Goal: Task Accomplishment & Management: Manage account settings

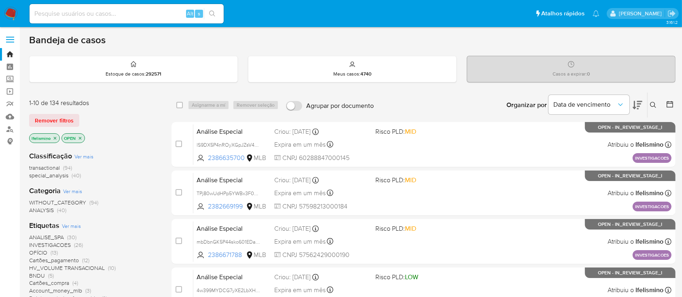
drag, startPoint x: 122, startPoint y: 17, endPoint x: 92, endPoint y: 11, distance: 30.5
click at [92, 11] on input at bounding box center [127, 13] width 194 height 11
paste input "38614804687"
type input "38614804687"
click at [10, 127] on link "Localizador de pessoas" at bounding box center [48, 129] width 96 height 13
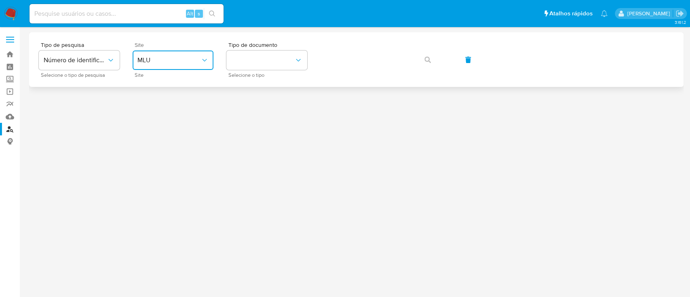
click at [140, 66] on button "MLU" at bounding box center [173, 60] width 81 height 19
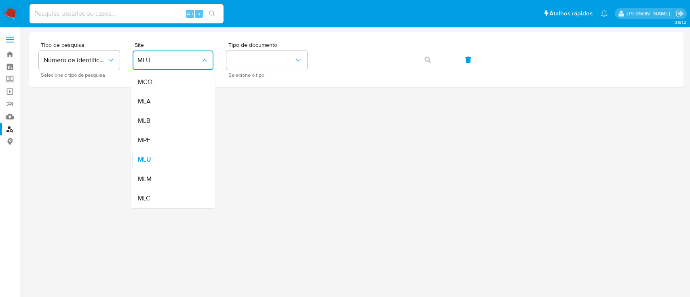
drag, startPoint x: 175, startPoint y: 121, endPoint x: 220, endPoint y: 108, distance: 46.4
click at [176, 121] on div "MLB" at bounding box center [170, 120] width 66 height 19
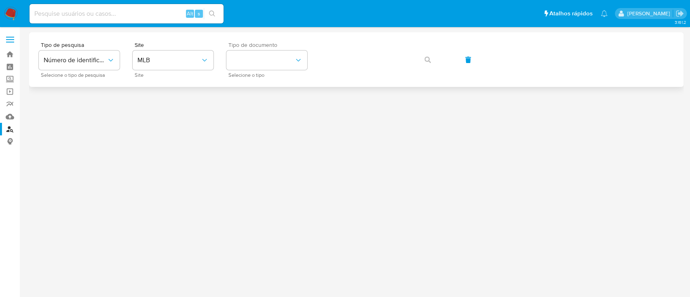
click at [276, 72] on div "Tipo de documento Selecione o tipo" at bounding box center [266, 59] width 81 height 35
click at [280, 57] on button "identificationType" at bounding box center [266, 60] width 81 height 19
click at [268, 115] on div "CPF CPF" at bounding box center [264, 113] width 66 height 27
click at [416, 58] on button "button" at bounding box center [427, 59] width 27 height 19
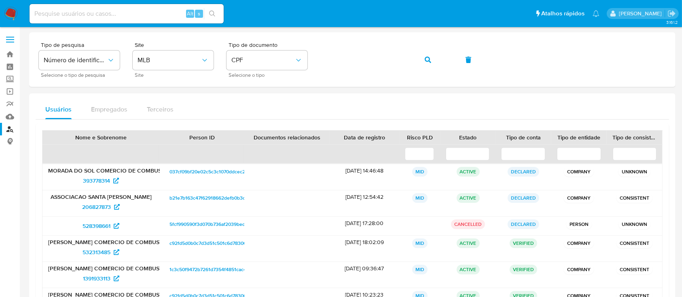
drag, startPoint x: 328, startPoint y: 74, endPoint x: 678, endPoint y: 97, distance: 350.9
click at [678, 97] on main "3.161.2" at bounding box center [341, 234] width 682 height 468
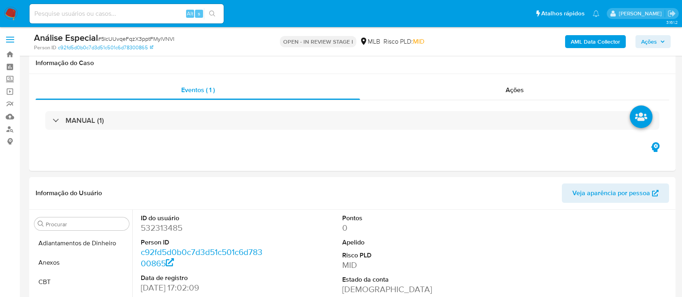
select select "10"
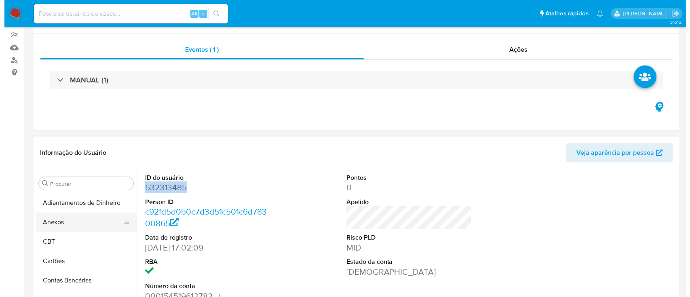
scroll to position [108, 0]
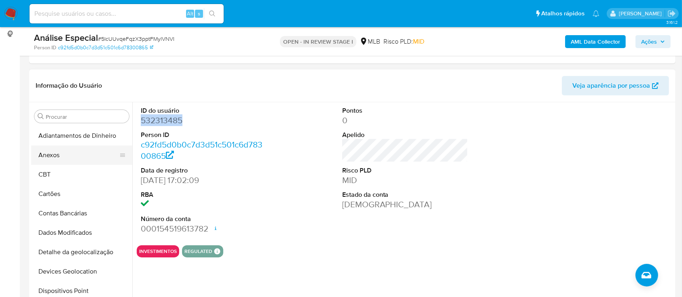
click at [71, 155] on button "Anexos" at bounding box center [78, 155] width 95 height 19
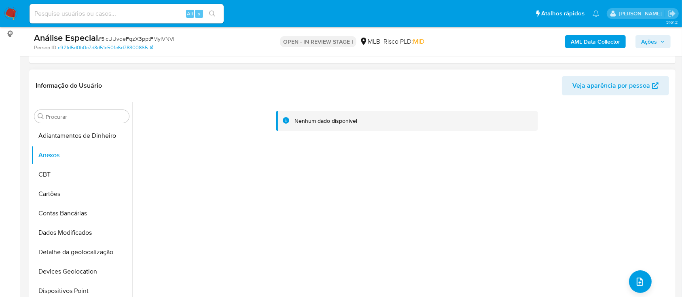
click at [637, 293] on div "Nenhum dado disponível" at bounding box center [402, 205] width 541 height 207
click at [636, 279] on icon "upload-file" at bounding box center [639, 282] width 6 height 8
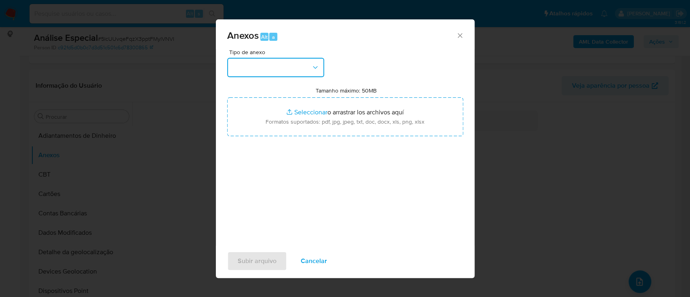
click at [268, 76] on button "button" at bounding box center [275, 67] width 97 height 19
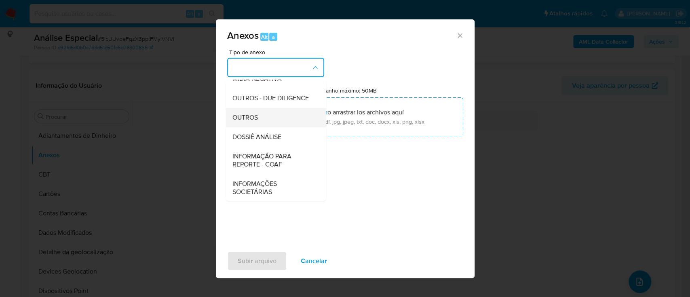
click at [264, 127] on div "OUTROS" at bounding box center [273, 117] width 82 height 19
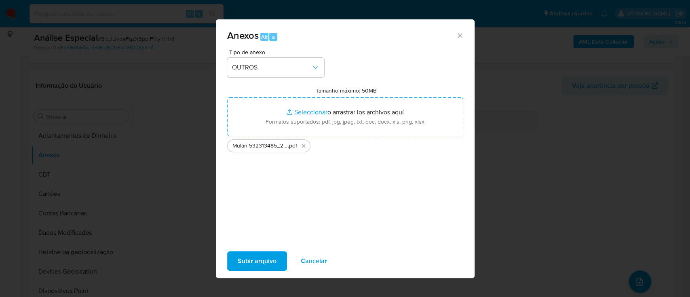
click at [244, 269] on span "Subir arquivo" at bounding box center [257, 261] width 39 height 18
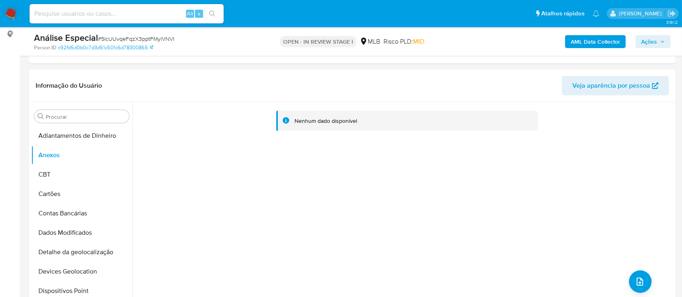
click at [593, 42] on b "AML Data Collector" at bounding box center [594, 41] width 49 height 13
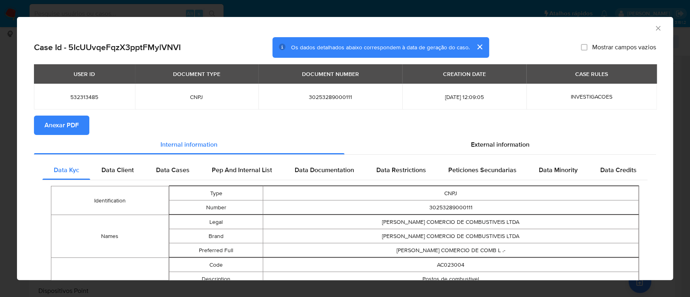
click at [42, 118] on button "Anexar PDF" at bounding box center [61, 125] width 55 height 19
click at [360, 13] on div "AML Data Collector Case Id - 5IcUUvqeFqzX3pptFMylVNVI Os dados detalhados abaix…" at bounding box center [345, 148] width 690 height 297
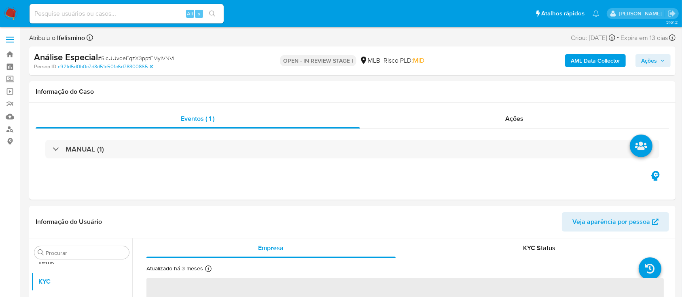
scroll to position [419, 0]
select select "10"
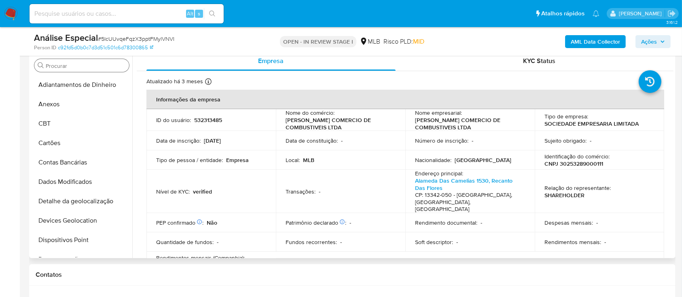
scroll to position [108, 0]
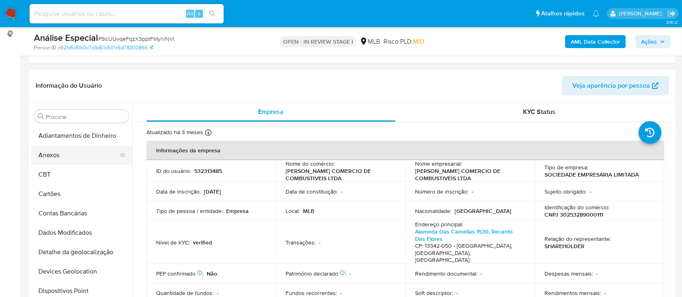
drag, startPoint x: 41, startPoint y: 149, endPoint x: 46, endPoint y: 146, distance: 5.8
click at [41, 149] on button "Anexos" at bounding box center [78, 155] width 95 height 19
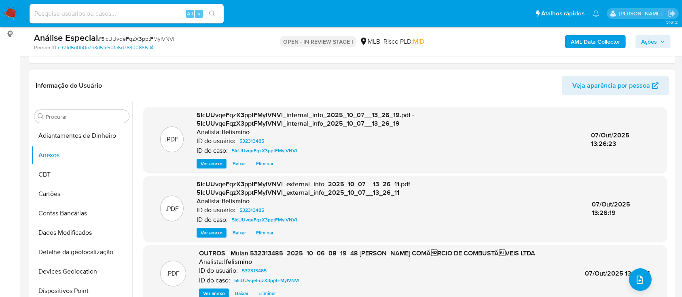
scroll to position [2, 0]
click at [166, 39] on span "# 5IcUUvqeFqzX3pptFMylVNVI" at bounding box center [136, 39] width 76 height 8
copy span "5IcUUvqeFqzX3pptFMylVNVI"
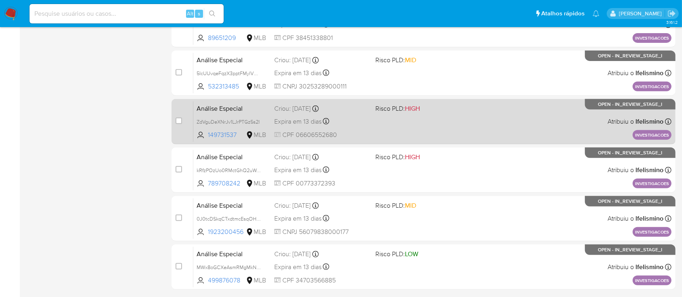
scroll to position [316, 0]
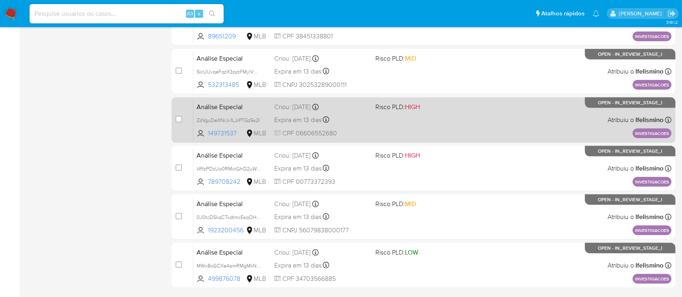
click at [368, 124] on div "Expira em 13 dias Expira em 20/10/2025 09:10:29" at bounding box center [321, 119] width 94 height 11
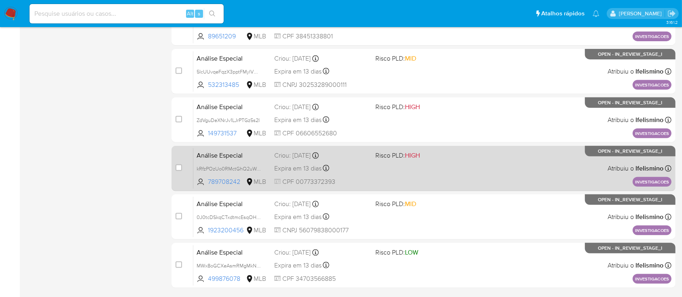
click at [406, 172] on div "Análise Especial kRfzPOzUo0RMctGhQ2uWefu9 789708242 MLB Risco PLD: HIGH Criou: …" at bounding box center [432, 168] width 478 height 41
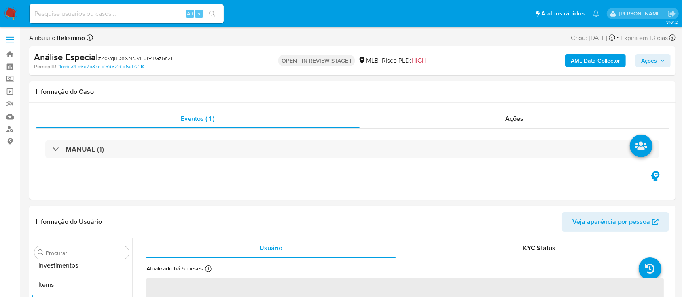
scroll to position [419, 0]
select select "10"
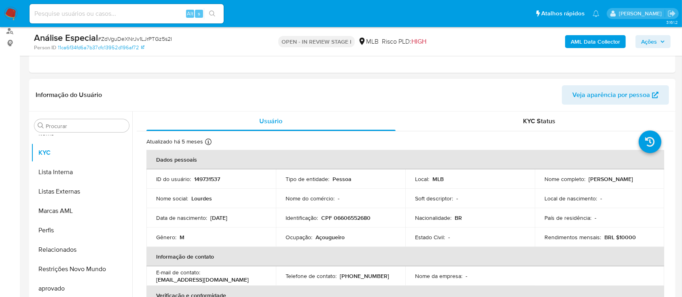
scroll to position [108, 0]
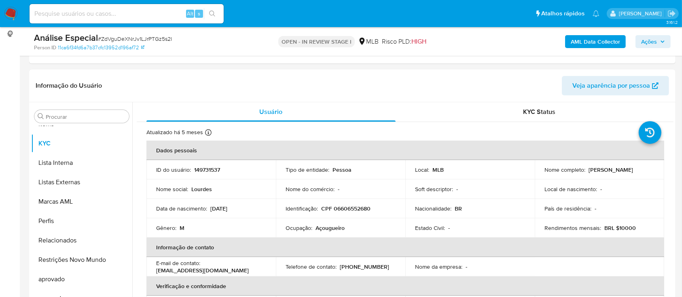
click at [130, 33] on div "Análise Especial # ZdVguDeXNrJv1LJrPTGz5s2I" at bounding box center [138, 38] width 209 height 12
click at [131, 38] on span "# ZdVguDeXNrJv1LJrPTGz5s2I" at bounding box center [135, 39] width 74 height 8
click at [153, 43] on div "Análise Especial # ZdVguDeXNrJv1LJrPTGz5s2I" at bounding box center [138, 38] width 209 height 12
copy span "ZdVguDeXNrJv1LJrPTGz5s2I"
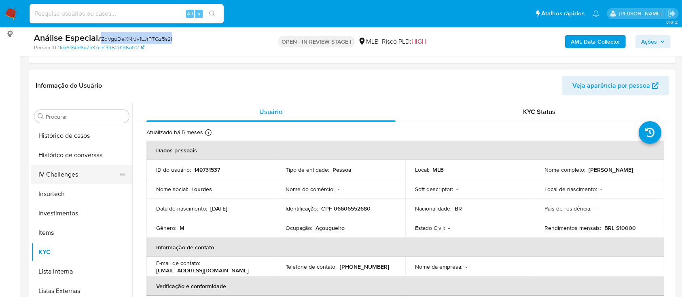
scroll to position [258, 0]
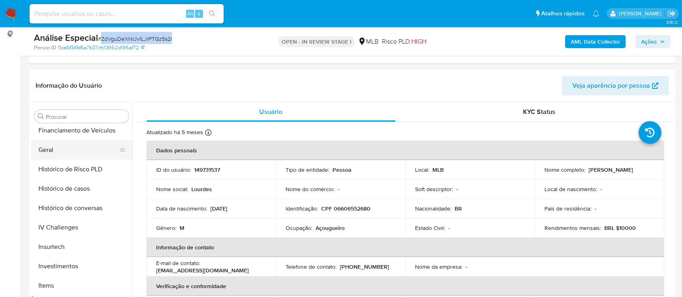
click at [82, 154] on button "Geral" at bounding box center [78, 149] width 95 height 19
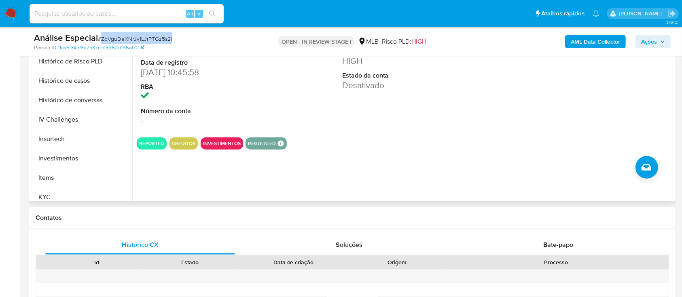
scroll to position [419, 0]
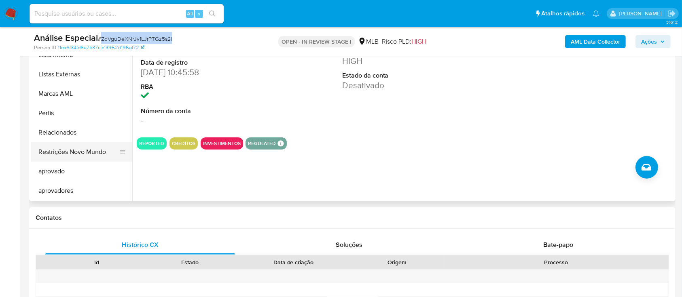
click at [74, 148] on button "Restrições Novo Mundo" at bounding box center [78, 151] width 95 height 19
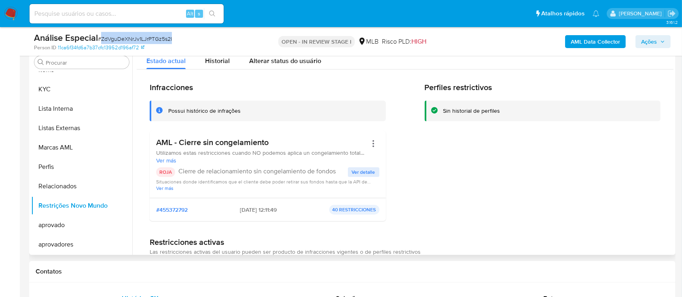
scroll to position [108, 0]
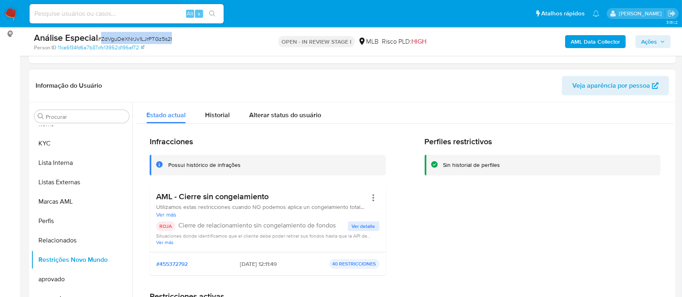
click at [355, 224] on span "Ver detalle" at bounding box center [363, 226] width 23 height 8
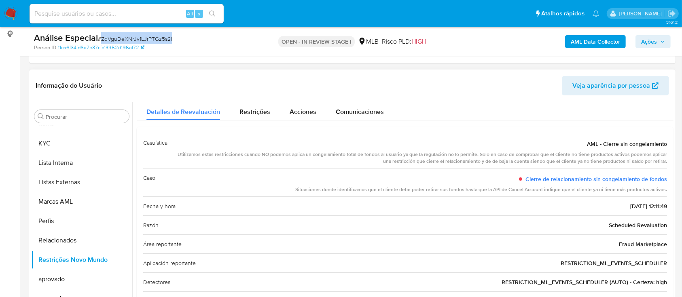
scroll to position [0, 0]
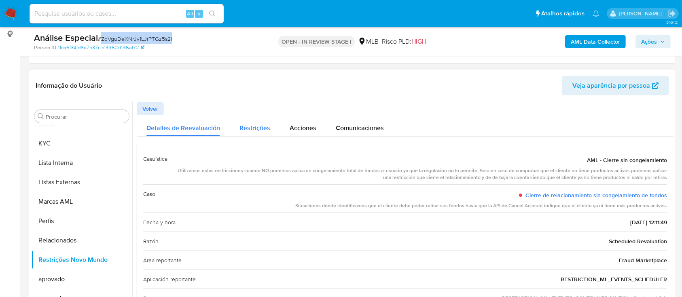
click at [257, 126] on span "Restrições" at bounding box center [254, 127] width 31 height 9
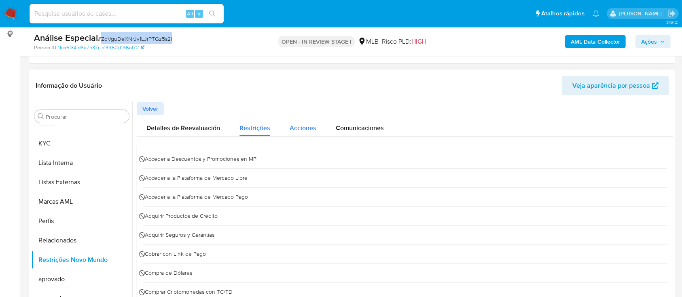
click at [293, 123] on span "Acciones" at bounding box center [302, 127] width 27 height 9
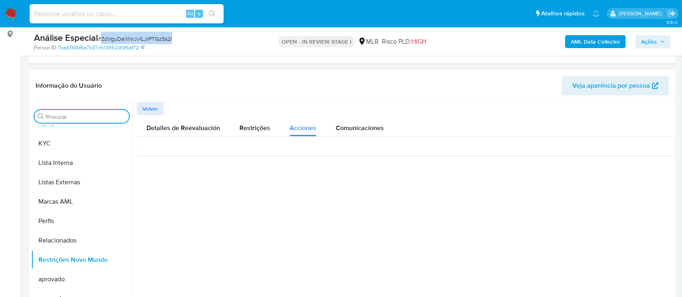
click at [81, 119] on input "Procurar" at bounding box center [86, 116] width 80 height 7
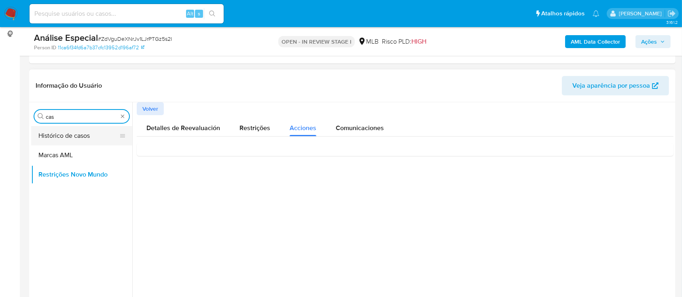
type input "cas"
click at [82, 132] on button "Histórico de casos" at bounding box center [78, 135] width 95 height 19
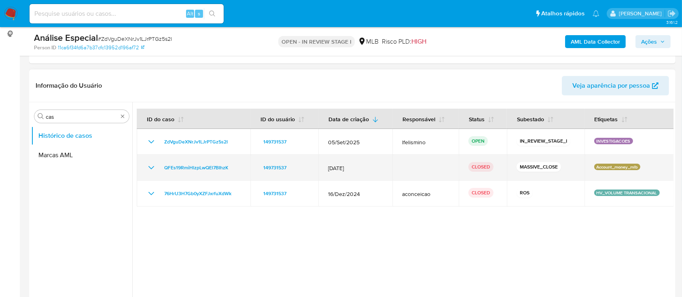
click at [147, 166] on icon "Mostrar/Ocultar" at bounding box center [151, 168] width 10 height 10
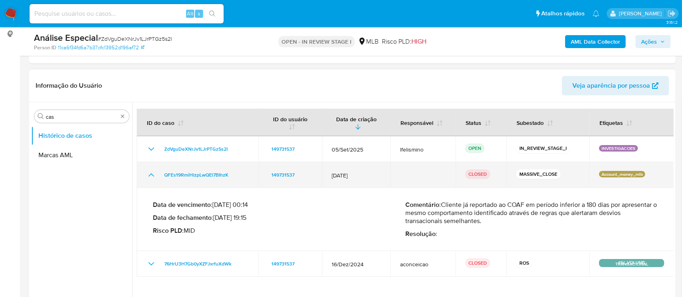
click at [150, 173] on icon "Mostrar/Ocultar" at bounding box center [151, 175] width 10 height 10
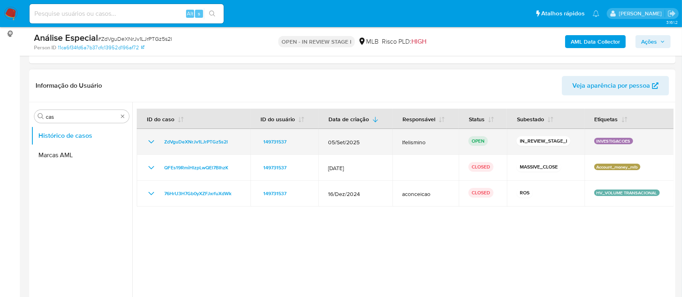
click at [154, 138] on icon "Mostrar/Ocultar" at bounding box center [151, 142] width 10 height 10
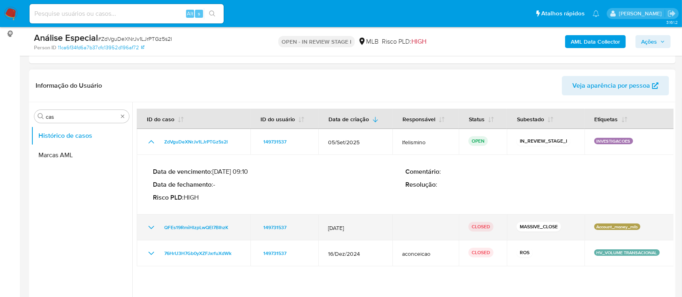
click at [152, 220] on td "QFEs19RmiHlzpLwQEl7BIhzK" at bounding box center [194, 228] width 114 height 26
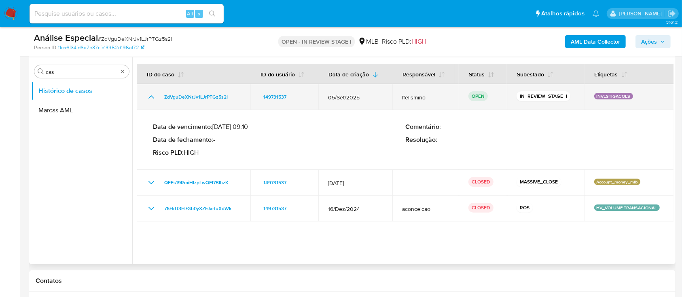
scroll to position [216, 0]
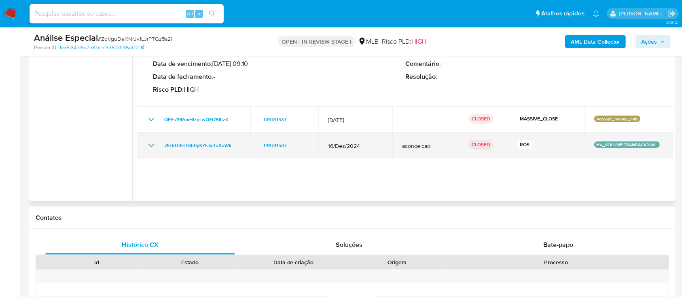
click at [154, 144] on icon "Mostrar/Ocultar" at bounding box center [151, 146] width 10 height 10
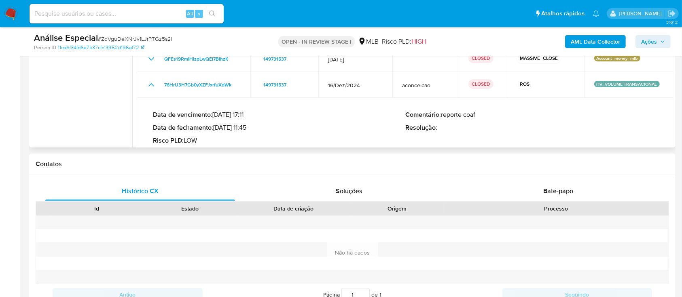
scroll to position [0, 0]
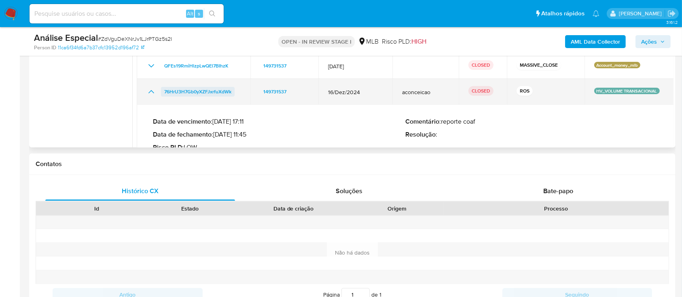
click at [216, 92] on span "76HrU3H7Gb0yXZFJxrfuXdWk" at bounding box center [197, 92] width 67 height 10
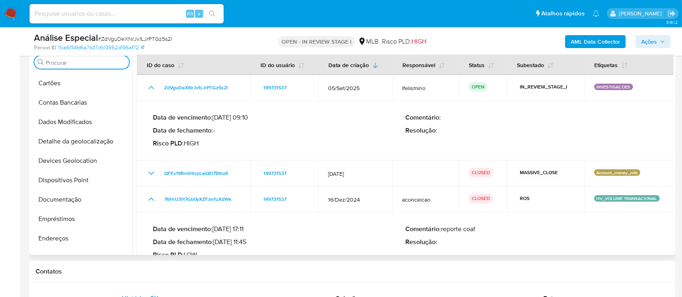
scroll to position [162, 0]
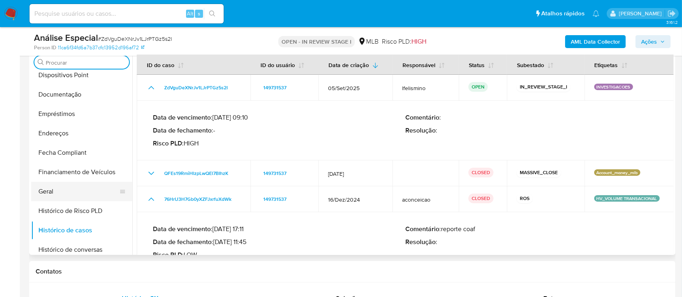
click at [68, 200] on button "Geral" at bounding box center [78, 191] width 95 height 19
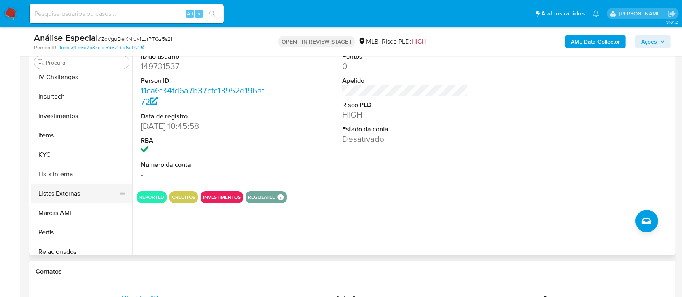
scroll to position [377, 0]
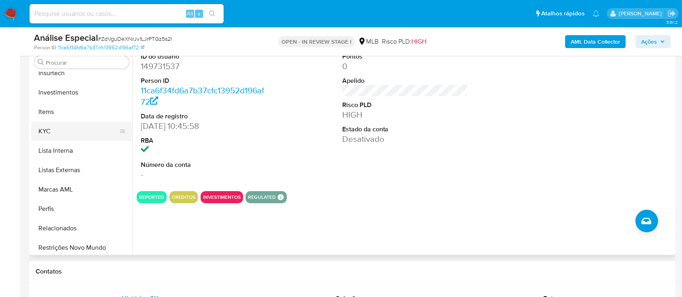
click at [63, 134] on button "KYC" at bounding box center [78, 131] width 95 height 19
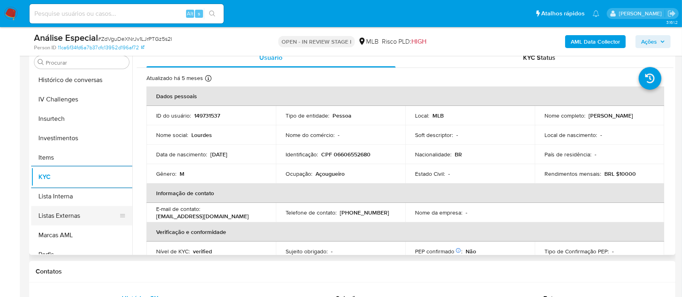
scroll to position [269, 0]
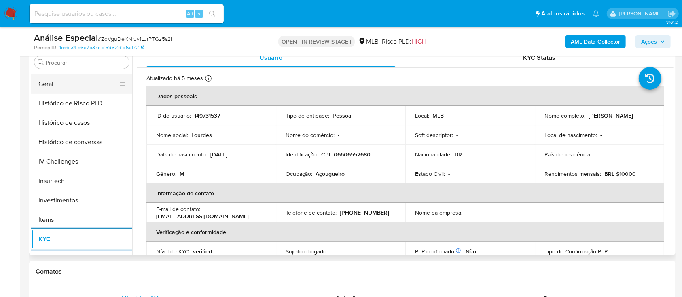
click at [82, 86] on button "Geral" at bounding box center [78, 83] width 95 height 19
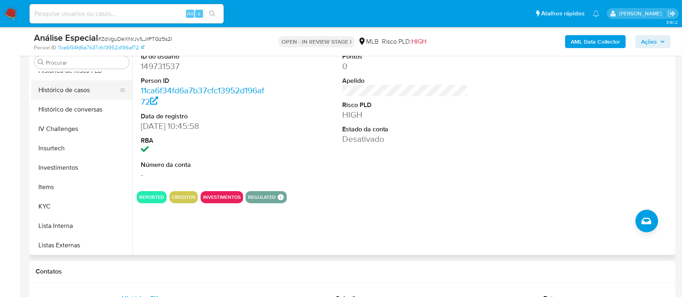
scroll to position [323, 0]
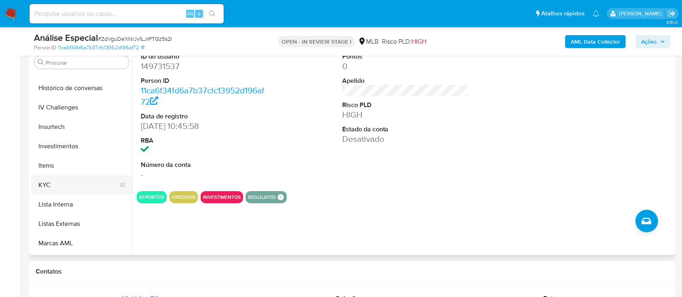
click at [90, 190] on button "KYC" at bounding box center [78, 184] width 95 height 19
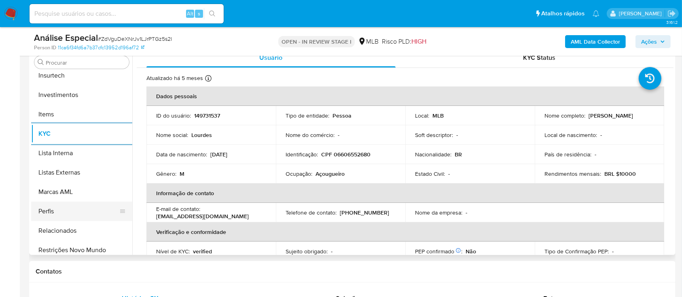
scroll to position [419, 0]
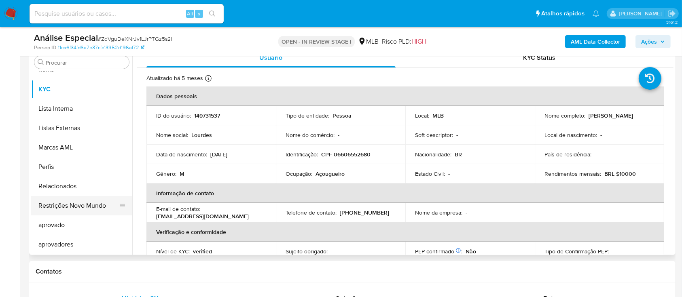
click at [87, 200] on button "Restrições Novo Mundo" at bounding box center [78, 205] width 95 height 19
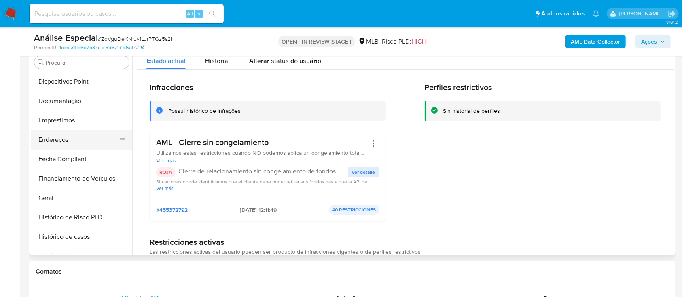
scroll to position [150, 0]
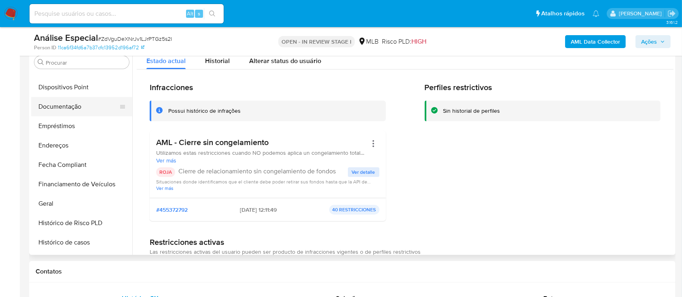
click at [101, 105] on button "Documentação" at bounding box center [78, 106] width 95 height 19
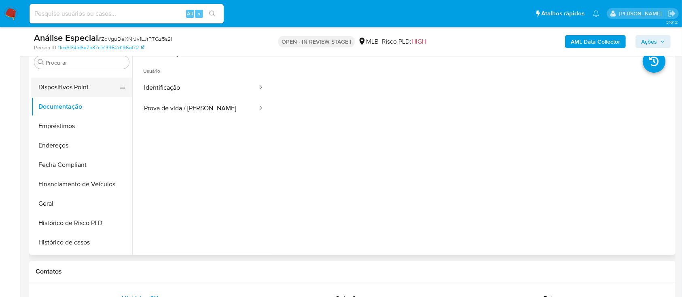
click at [108, 91] on button "Dispositivos Point" at bounding box center [78, 87] width 95 height 19
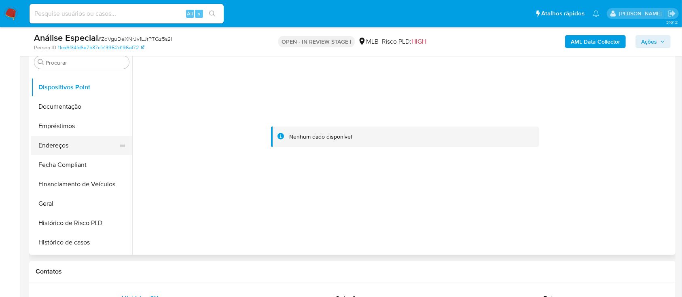
click at [90, 144] on button "Endereços" at bounding box center [78, 145] width 95 height 19
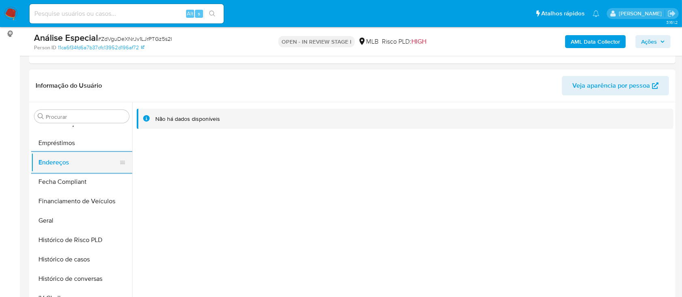
scroll to position [204, 0]
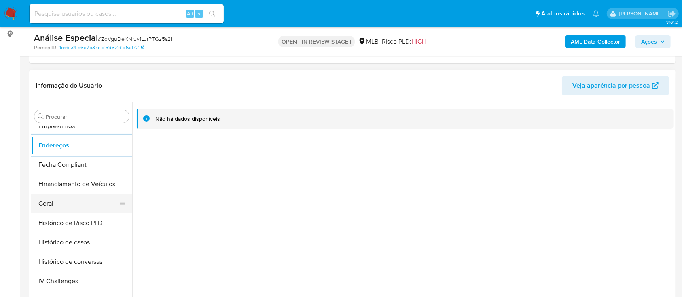
click at [95, 199] on button "Geral" at bounding box center [78, 203] width 95 height 19
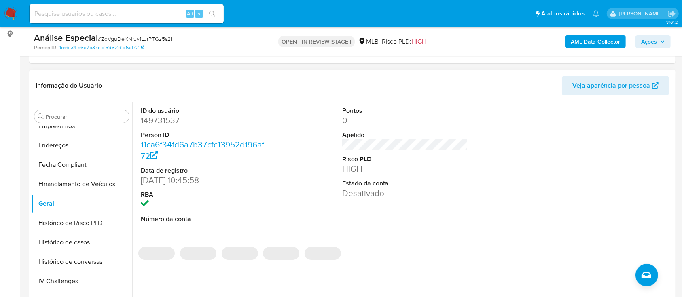
click at [151, 121] on dd "149731537" at bounding box center [204, 120] width 126 height 11
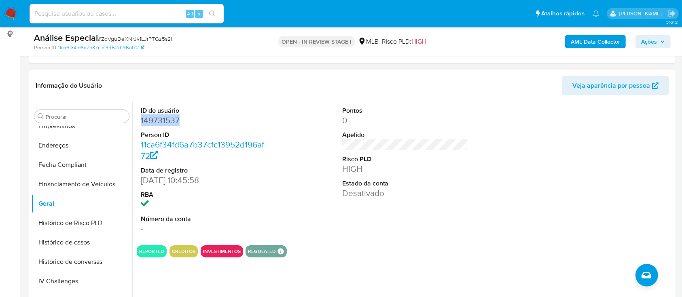
copy dd "149731537"
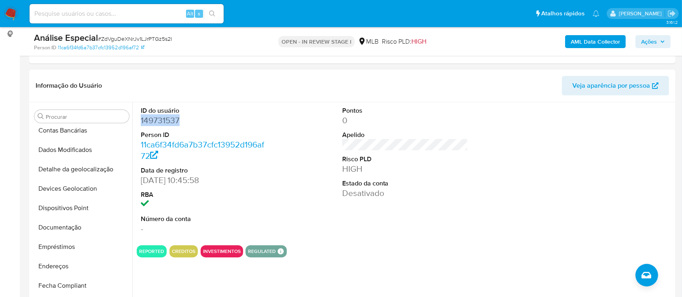
scroll to position [0, 0]
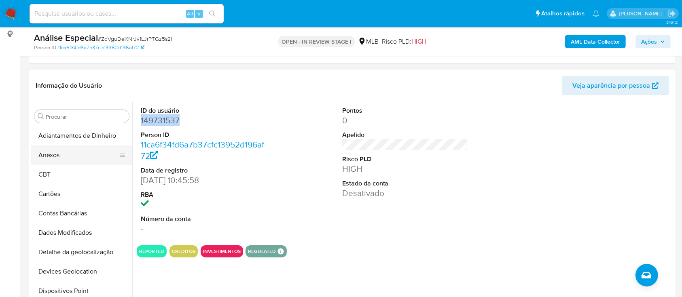
click at [78, 157] on button "Anexos" at bounding box center [78, 155] width 95 height 19
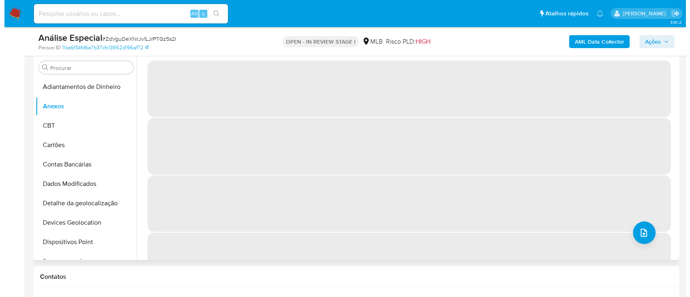
scroll to position [162, 0]
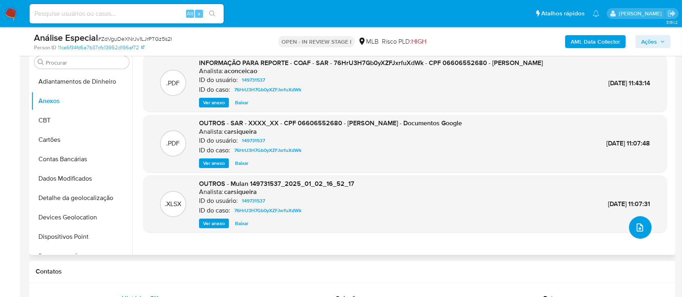
click at [641, 233] on button "upload-file" at bounding box center [640, 227] width 23 height 23
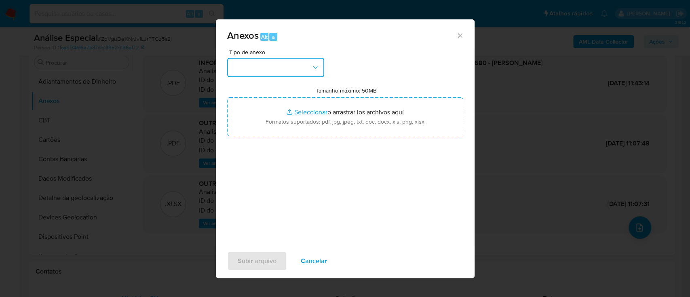
click at [260, 70] on button "button" at bounding box center [275, 67] width 97 height 19
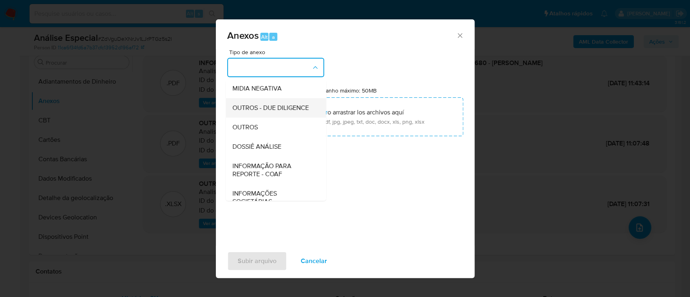
scroll to position [108, 0]
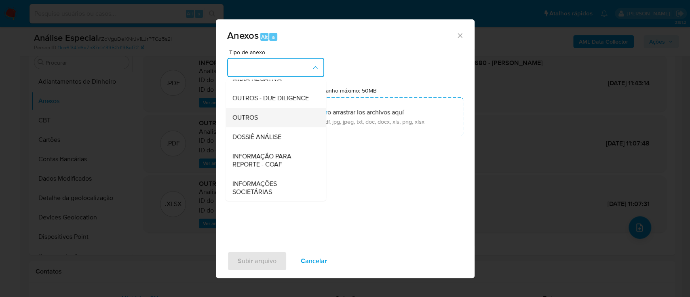
click at [269, 125] on div "OUTROS" at bounding box center [273, 117] width 82 height 19
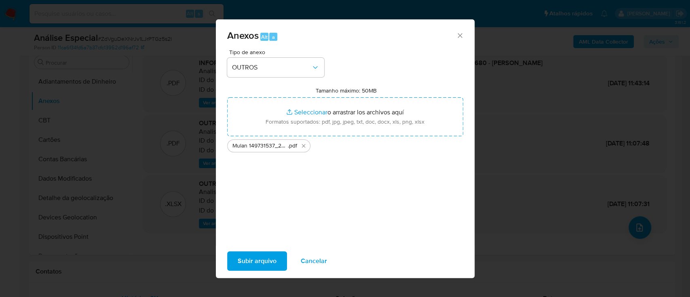
drag, startPoint x: 253, startPoint y: 251, endPoint x: 404, endPoint y: 296, distance: 157.9
click at [253, 254] on span "Subir arquivo" at bounding box center [257, 261] width 39 height 18
click at [259, 260] on span "Subir arquivo" at bounding box center [257, 261] width 39 height 18
click at [258, 269] on span "Subir arquivo" at bounding box center [257, 261] width 39 height 18
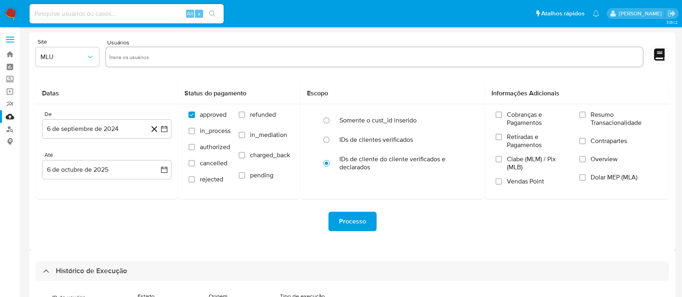
select select "50"
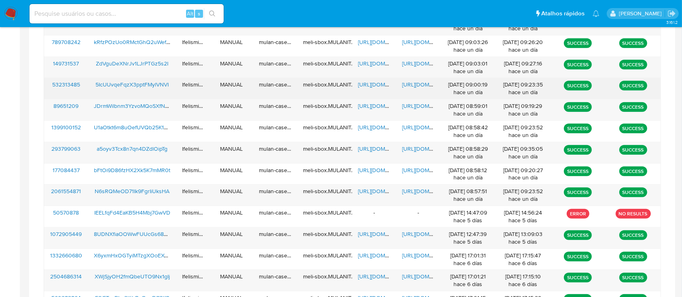
click at [417, 82] on span "https://docs.google.com/document/d/1T72CsH-jv4Fcyco7mpiWznVOq46i_83EugSlv6PPaZA…" at bounding box center [430, 84] width 56 height 8
click at [381, 86] on span "https://docs.google.com/spreadsheets/d/1trNsMfNCs4iL-uNSj5ky60epQNK8loWna1TzS7T…" at bounding box center [386, 84] width 56 height 8
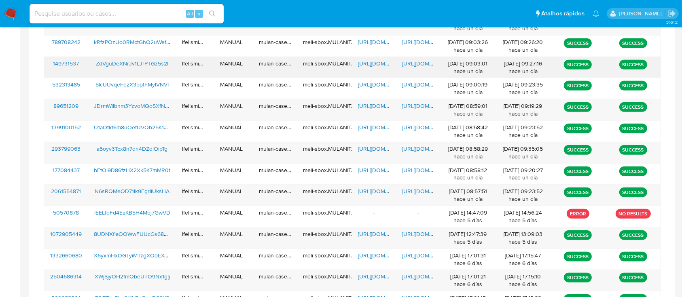
click at [426, 61] on span "https://docs.google.com/document/d/1hrcvk21BSwJzRY7iZp1Z2XwQUUneBbDs9UK21GBnw28…" at bounding box center [430, 63] width 56 height 8
click at [366, 65] on span "https://docs.google.com/spreadsheets/d/14yGsiuNq0yEZFNck3fjYzctxF4nod_qXt-gIKnU…" at bounding box center [386, 63] width 56 height 8
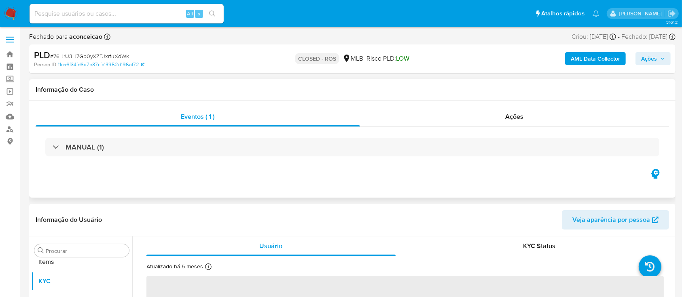
scroll to position [419, 0]
click at [521, 115] on span "Ações" at bounding box center [514, 116] width 18 height 9
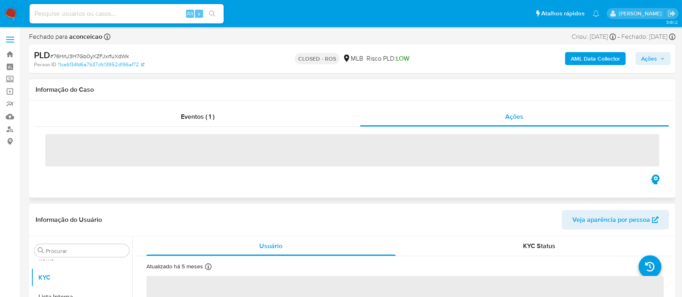
select select "10"
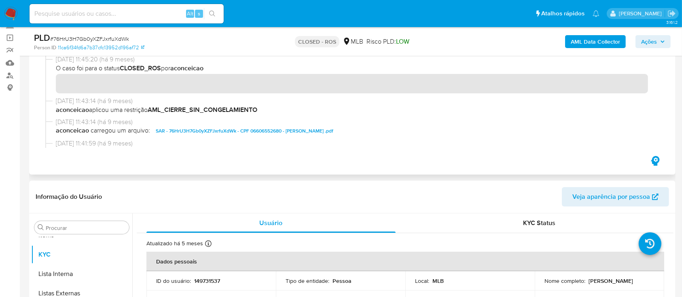
scroll to position [54, 0]
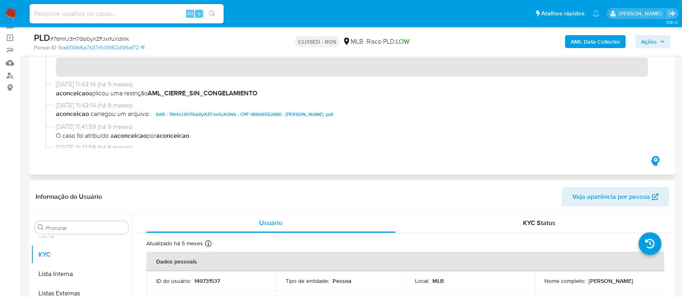
drag, startPoint x: 55, startPoint y: 86, endPoint x: 85, endPoint y: 85, distance: 29.6
click at [85, 85] on div "[DATE] 11:43:14 (há 9 meses) aconceicao aplicou uma restrição AML_CIERRE_SIN_CO…" at bounding box center [352, 90] width 614 height 21
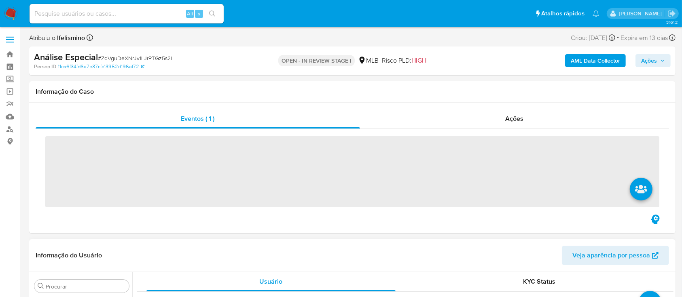
scroll to position [419, 0]
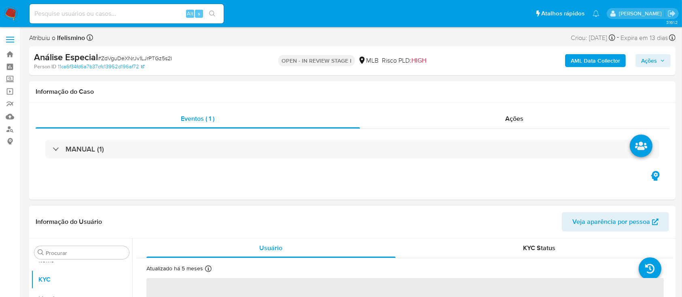
select select "10"
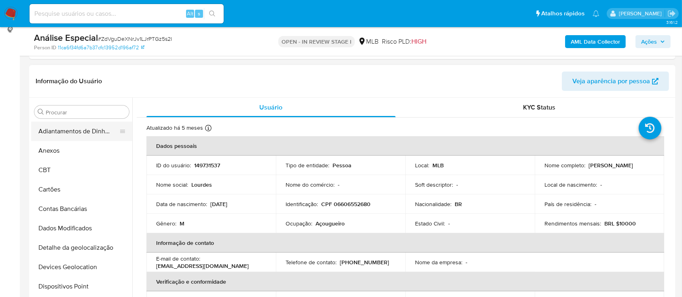
scroll to position [108, 0]
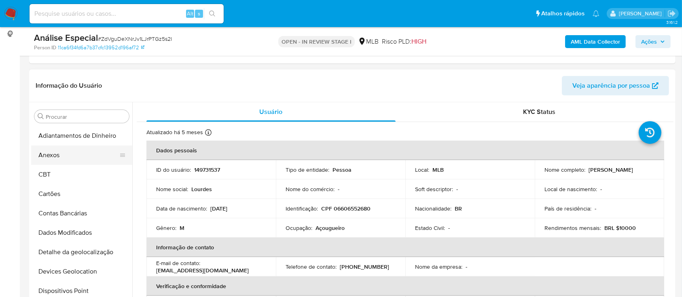
click at [63, 152] on button "Anexos" at bounding box center [78, 155] width 95 height 19
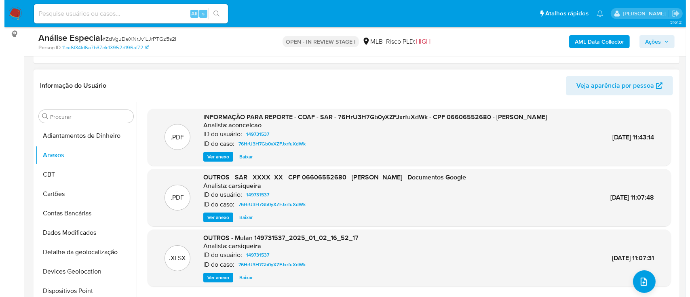
scroll to position [162, 0]
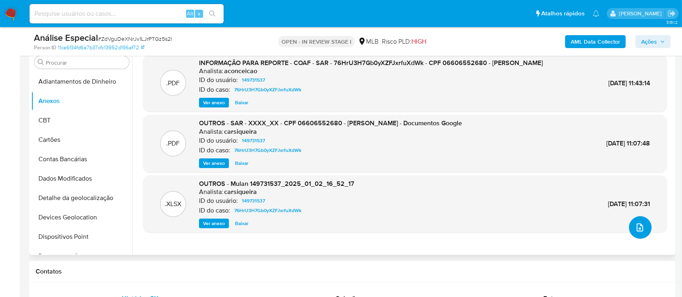
click at [642, 235] on button "upload-file" at bounding box center [640, 227] width 23 height 23
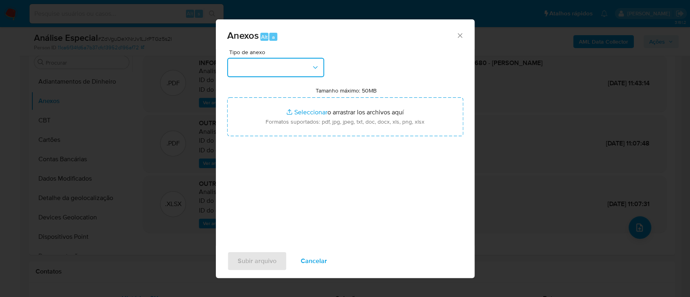
click at [251, 64] on button "button" at bounding box center [275, 67] width 97 height 19
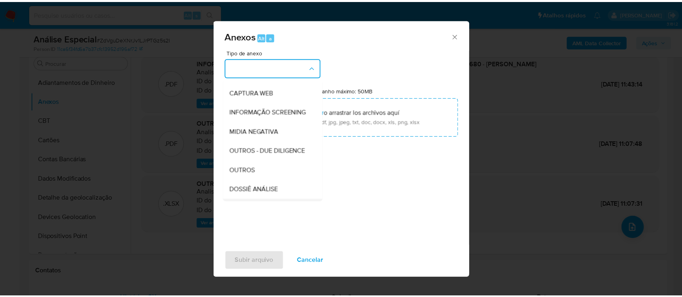
scroll to position [124, 0]
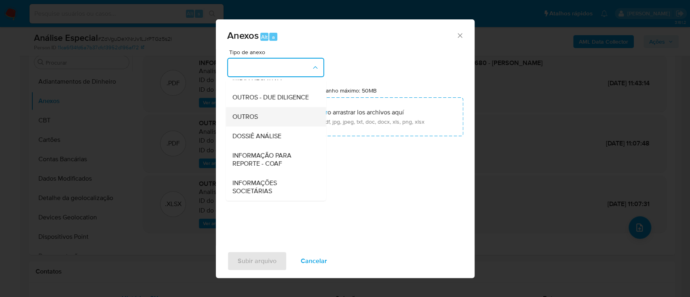
click at [275, 117] on div "OUTROS" at bounding box center [273, 116] width 82 height 19
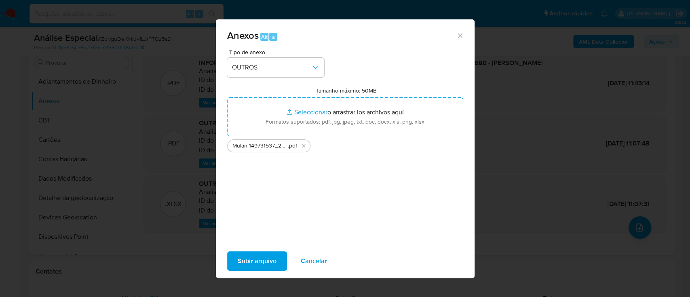
click at [269, 266] on span "Subir arquivo" at bounding box center [257, 261] width 39 height 18
click at [275, 261] on span "Subir arquivo" at bounding box center [257, 261] width 39 height 18
click at [462, 35] on icon "Cerrar" at bounding box center [460, 36] width 8 height 8
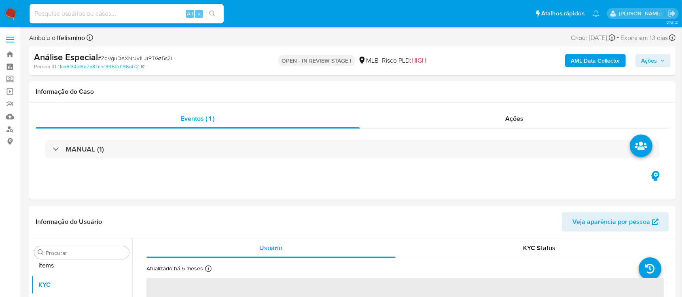
scroll to position [419, 0]
select select "10"
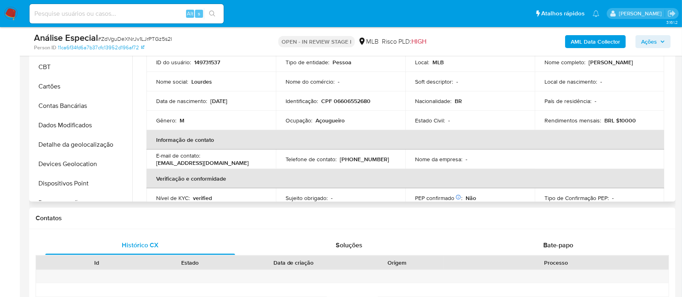
scroll to position [162, 0]
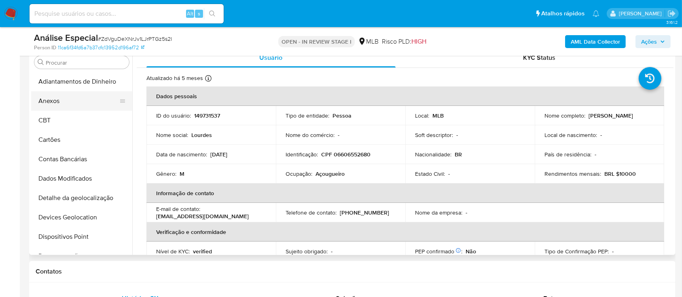
click at [82, 108] on button "Anexos" at bounding box center [78, 100] width 95 height 19
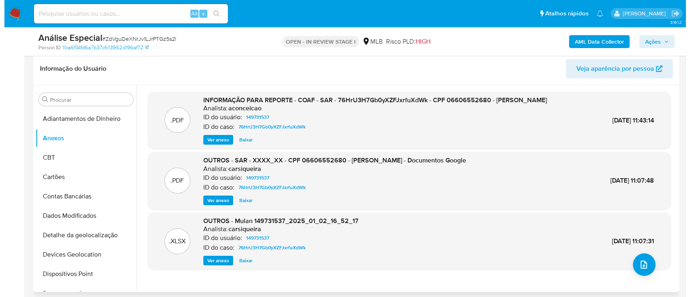
scroll to position [108, 0]
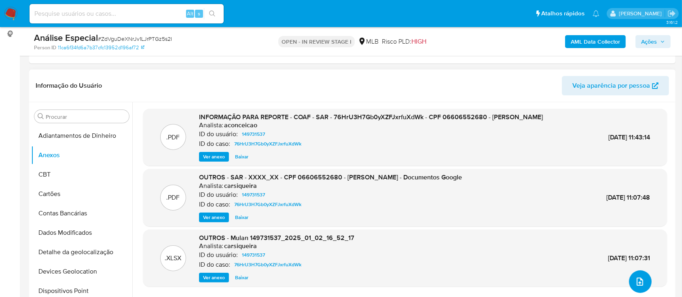
click at [636, 282] on icon "upload-file" at bounding box center [639, 282] width 6 height 8
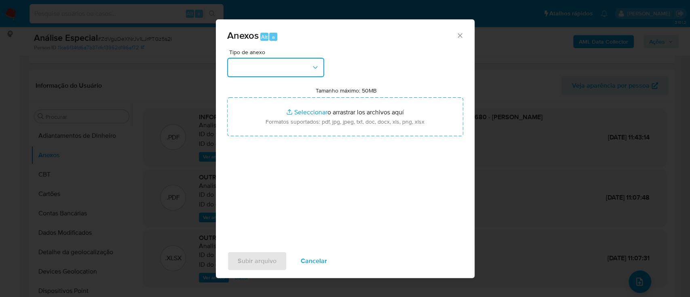
click at [302, 74] on button "button" at bounding box center [275, 67] width 97 height 19
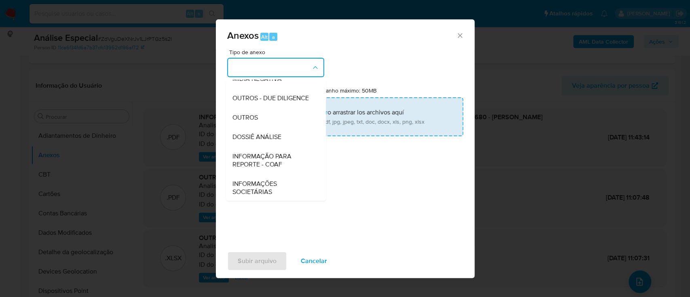
click at [300, 127] on div "OUTROS" at bounding box center [273, 117] width 82 height 19
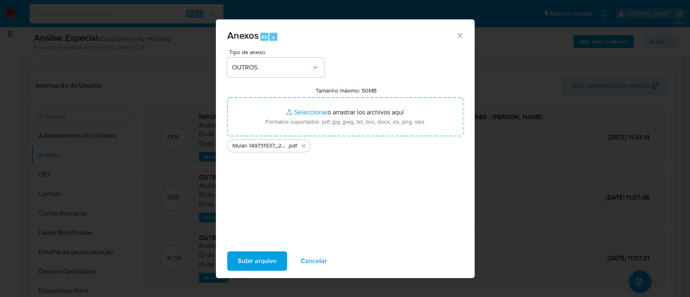
click at [281, 260] on button "Subir arquivo" at bounding box center [257, 260] width 60 height 19
click at [149, 44] on div "Anexos Alt a Tipo de anexo OUTROS Tamanho máximo: 50MB Seleccionar archivos Sel…" at bounding box center [345, 148] width 690 height 297
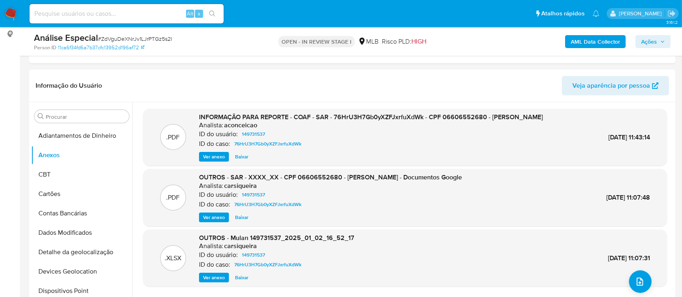
click at [645, 37] on span "Ações" at bounding box center [649, 41] width 16 height 13
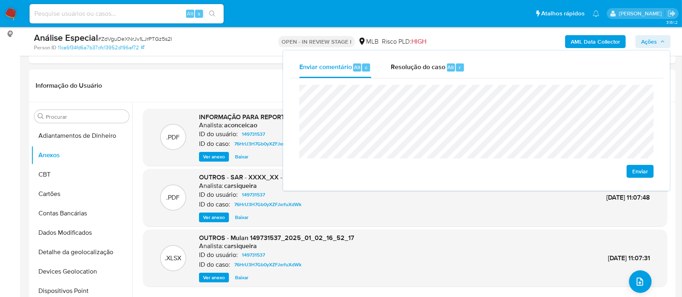
click at [312, 79] on div "Enviar" at bounding box center [476, 131] width 374 height 106
click at [644, 170] on span "Enviar" at bounding box center [640, 171] width 16 height 11
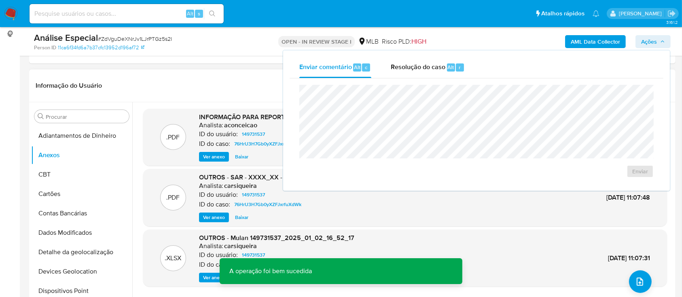
click at [194, 73] on div "Informação do Usuário Veja aparência por pessoa" at bounding box center [352, 86] width 646 height 33
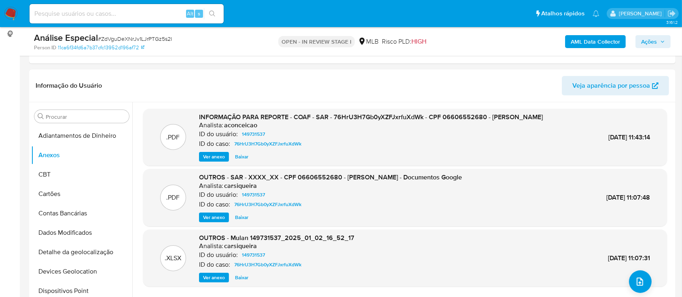
click at [146, 39] on span "# ZdVguDeXNrJv1LJrPTGz5s2I" at bounding box center [135, 39] width 74 height 8
copy span "ZdVguDeXNrJv1LJrPTGz5s2I"
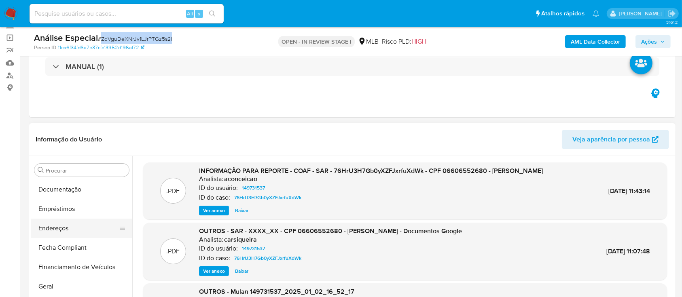
scroll to position [150, 0]
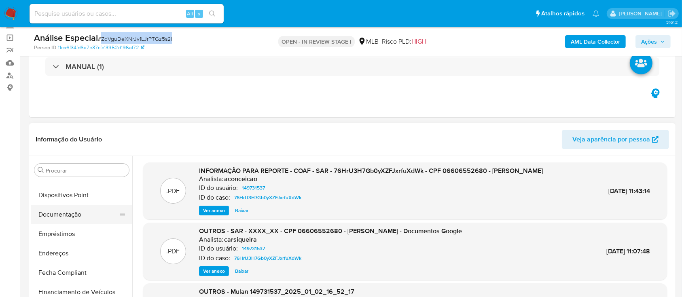
click at [92, 221] on button "Documentação" at bounding box center [78, 214] width 95 height 19
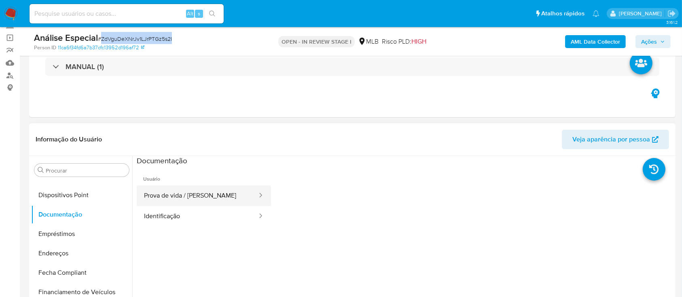
click at [185, 190] on button "Prova de vida / Selfie" at bounding box center [197, 196] width 121 height 21
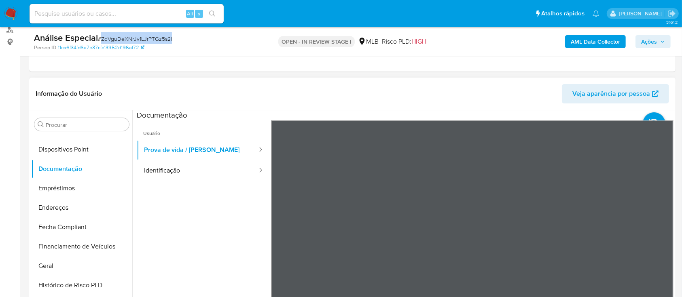
scroll to position [162, 0]
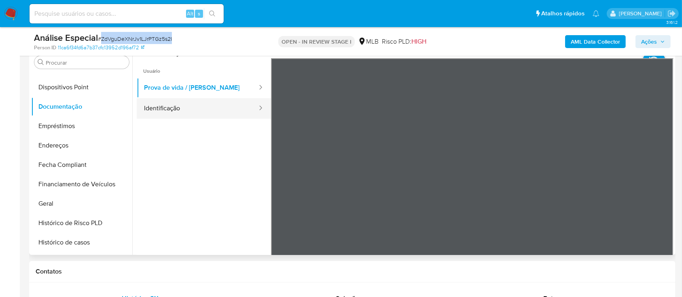
click at [235, 112] on button "Identificação" at bounding box center [197, 108] width 121 height 21
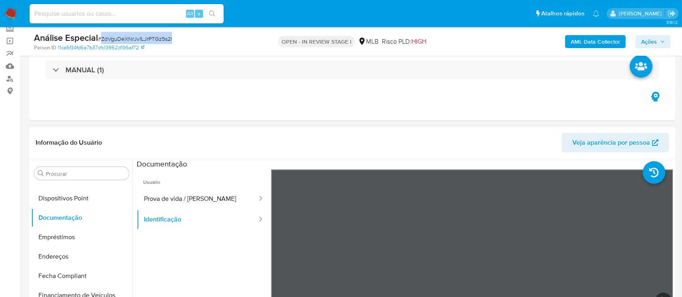
scroll to position [0, 0]
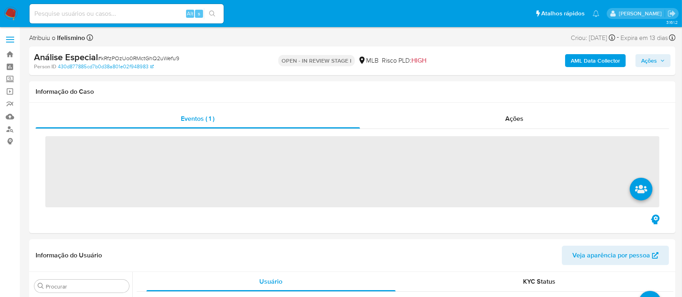
scroll to position [419, 0]
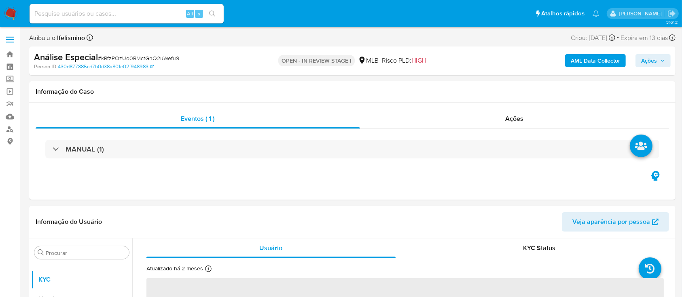
select select "10"
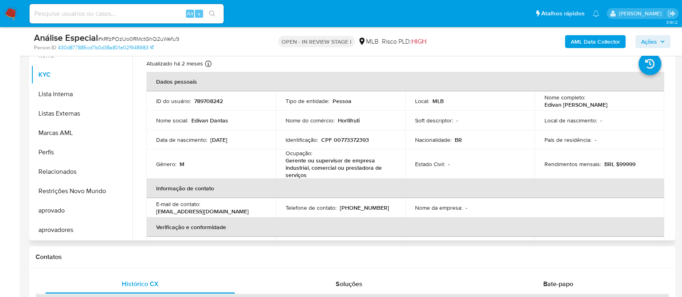
scroll to position [162, 0]
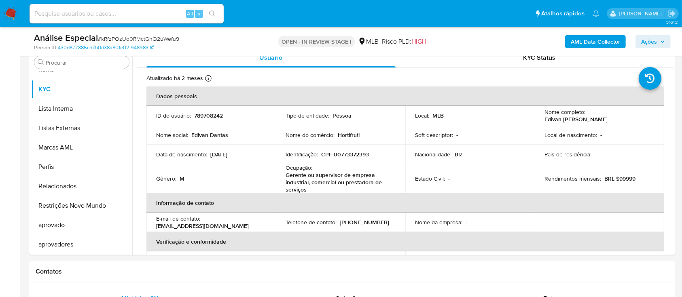
click at [139, 34] on div "Análise Especial # kRfzPOzUo0RMctGhQ2uWefu9" at bounding box center [138, 38] width 209 height 12
click at [138, 47] on link "430d877885cd7b0d38a801e02f948983" at bounding box center [106, 47] width 96 height 7
click at [159, 37] on span "# kRfzPOzUo0RMctGhQ2uWefu9" at bounding box center [138, 39] width 81 height 8
copy span "kRfzPOzUo0RMctGhQ2uWefu9"
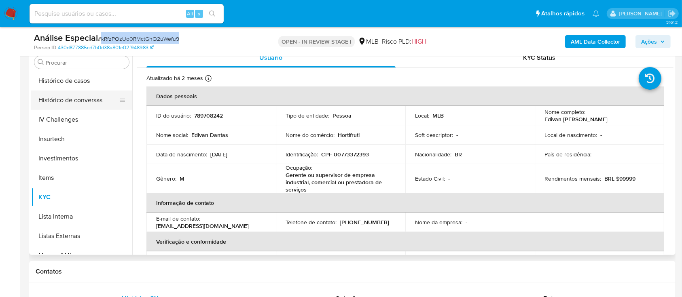
scroll to position [258, 0]
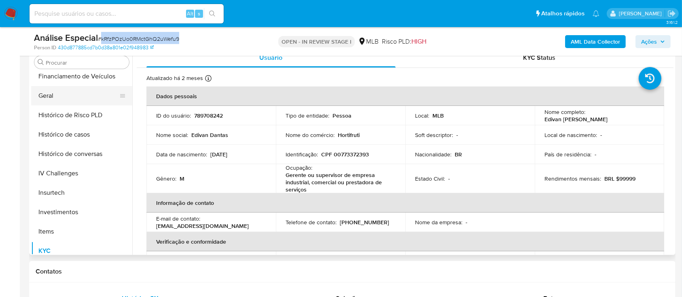
click at [84, 92] on button "Geral" at bounding box center [78, 95] width 95 height 19
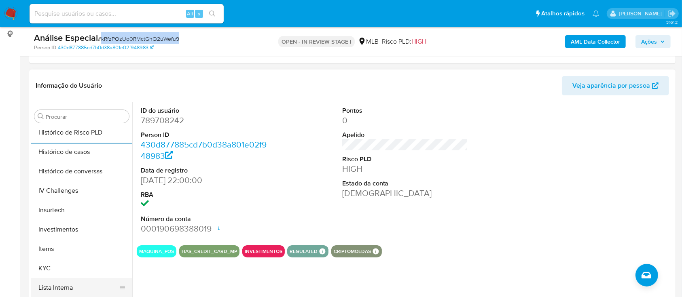
scroll to position [311, 0]
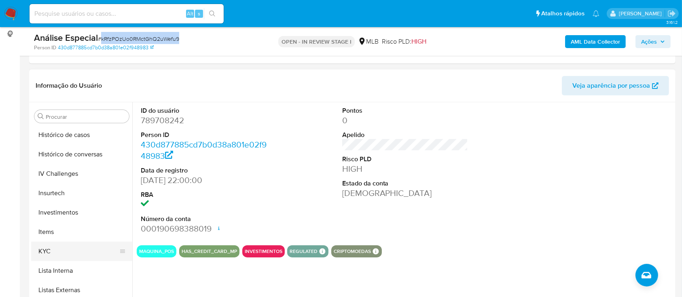
click at [59, 248] on button "KYC" at bounding box center [78, 251] width 95 height 19
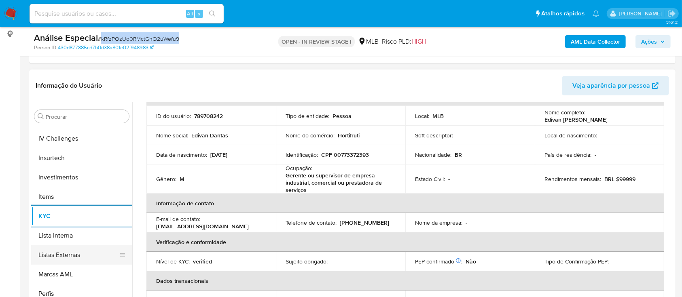
scroll to position [419, 0]
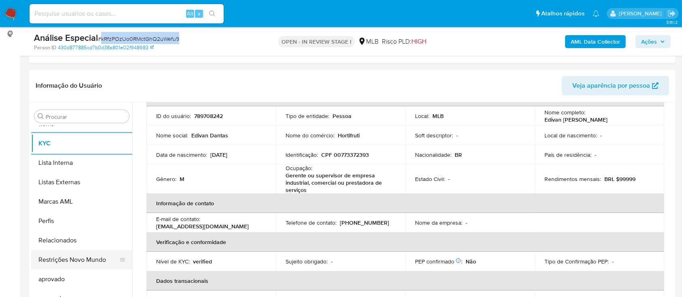
click at [92, 264] on button "Restrições Novo Mundo" at bounding box center [78, 259] width 95 height 19
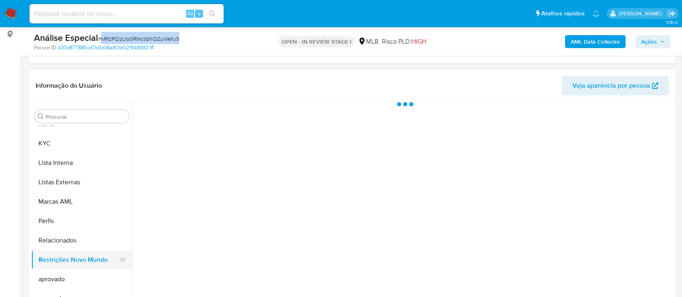
scroll to position [0, 0]
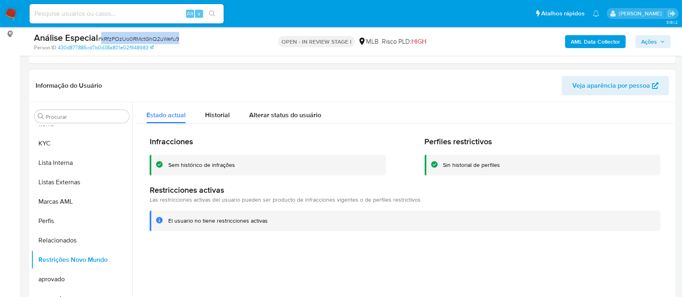
drag, startPoint x: 610, startPoint y: 188, endPoint x: 640, endPoint y: 180, distance: 31.4
click at [610, 188] on h1 "Restricciones activas" at bounding box center [405, 190] width 511 height 10
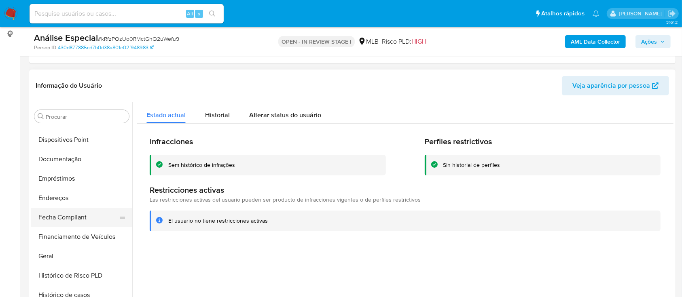
scroll to position [150, 0]
click at [93, 143] on button "Dispositivos Point" at bounding box center [78, 141] width 95 height 19
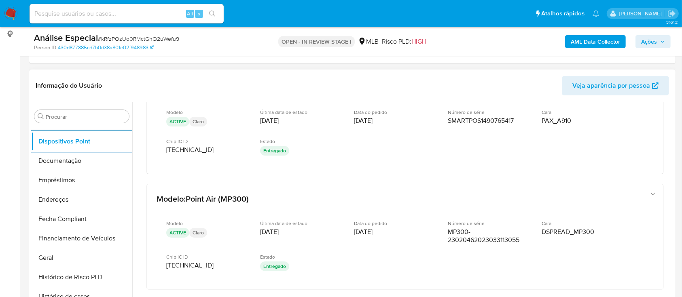
scroll to position [54, 0]
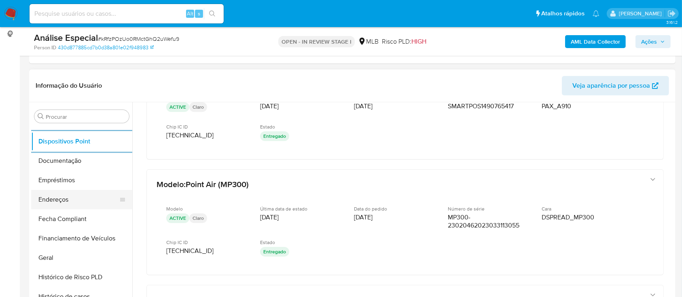
click at [82, 197] on button "Endereços" at bounding box center [78, 199] width 95 height 19
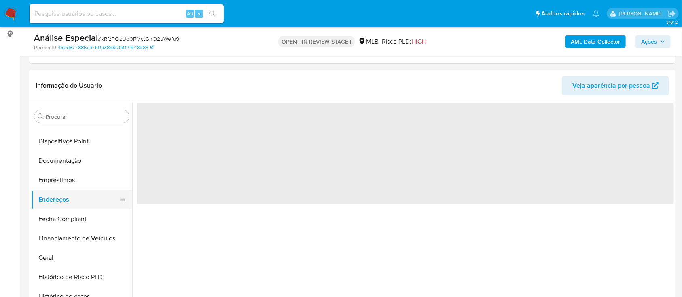
scroll to position [0, 0]
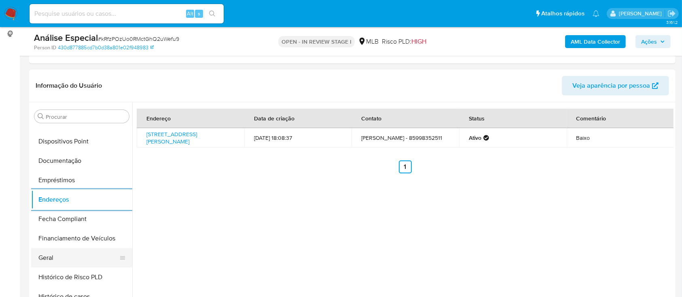
click at [78, 261] on button "Geral" at bounding box center [78, 257] width 95 height 19
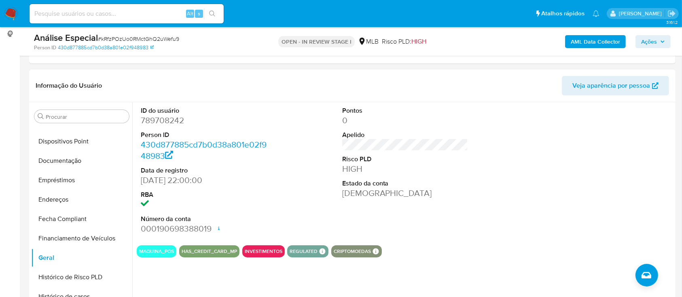
click at [167, 119] on dd "789708242" at bounding box center [204, 120] width 126 height 11
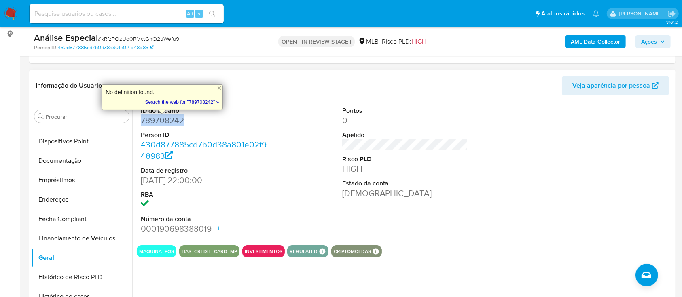
copy dd "789708242"
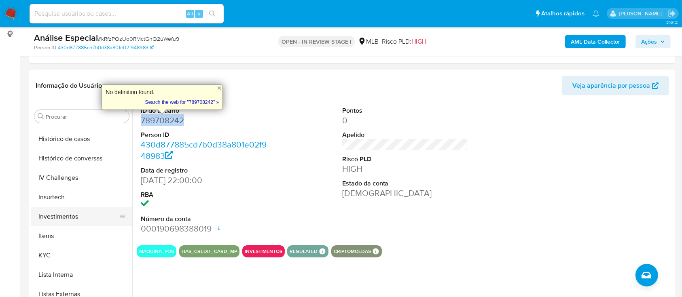
scroll to position [311, 0]
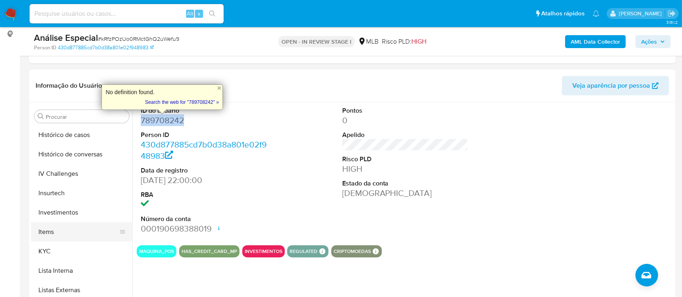
drag, startPoint x: 63, startPoint y: 251, endPoint x: 69, endPoint y: 231, distance: 20.8
click at [63, 251] on button "KYC" at bounding box center [81, 251] width 101 height 19
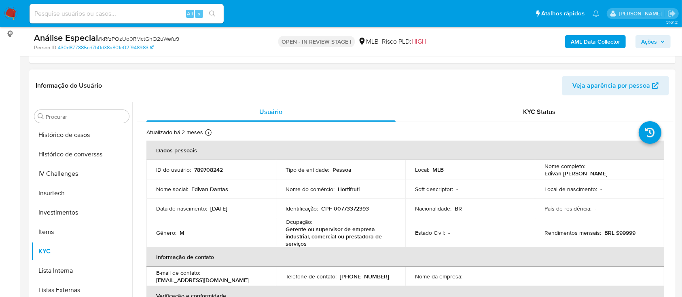
click at [343, 186] on p "Hortifruti" at bounding box center [349, 189] width 22 height 7
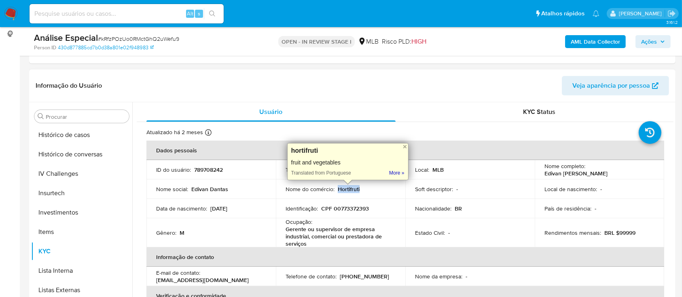
copy p "Hortifruti"
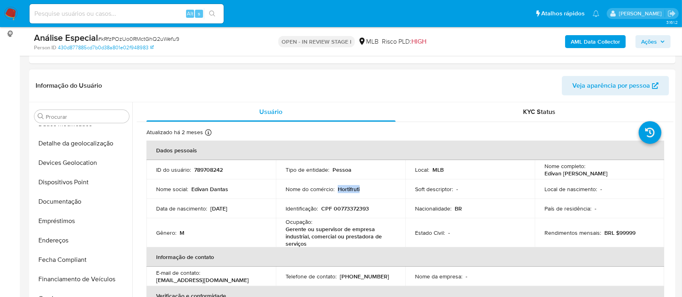
scroll to position [0, 0]
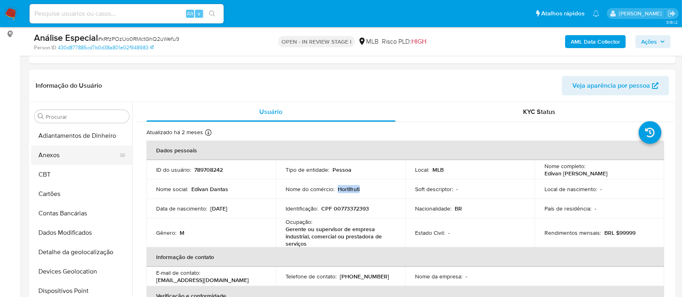
click at [73, 163] on button "Anexos" at bounding box center [78, 155] width 95 height 19
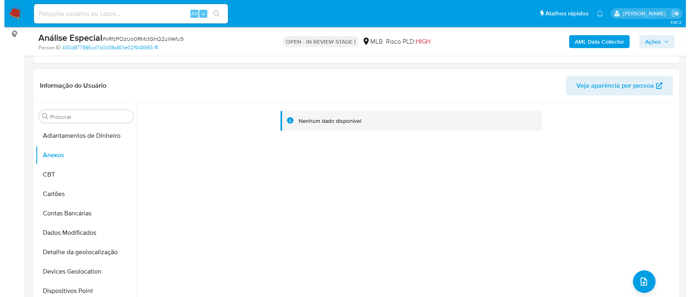
scroll to position [162, 0]
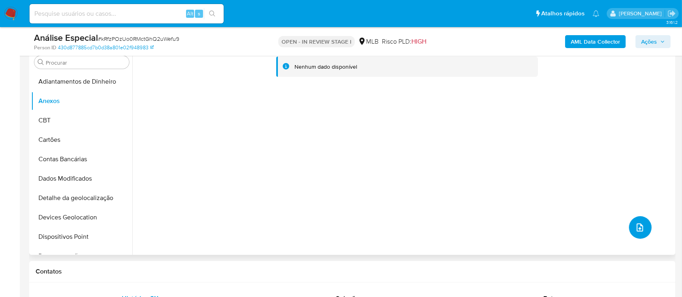
click at [629, 225] on button "upload-file" at bounding box center [640, 227] width 23 height 23
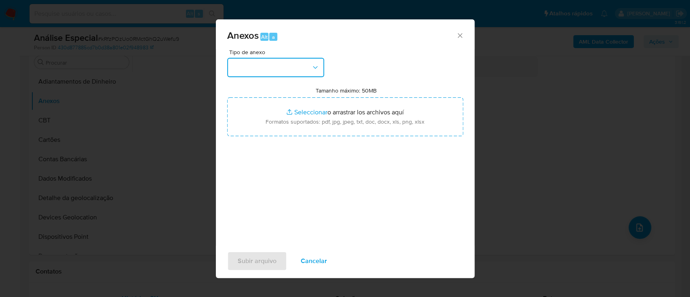
click at [300, 66] on button "button" at bounding box center [275, 67] width 97 height 19
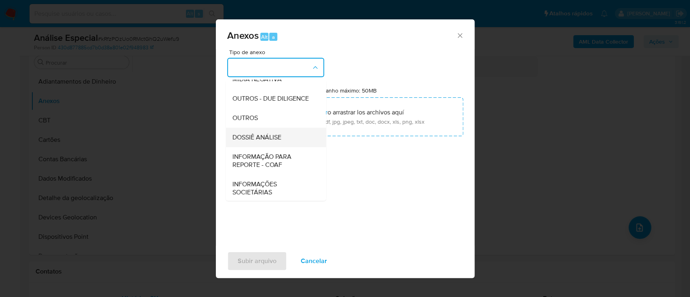
scroll to position [124, 0]
click at [265, 116] on div "OUTROS" at bounding box center [273, 116] width 82 height 19
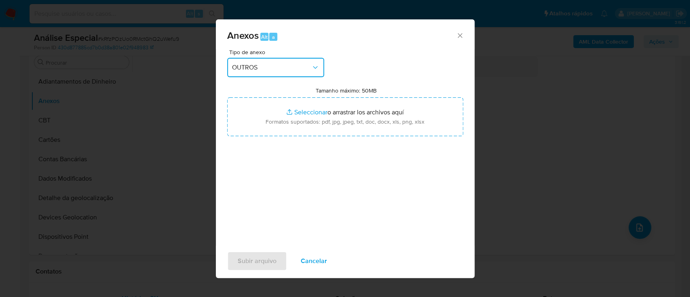
click at [507, 121] on div "Anexos Alt a Tipo de anexo OUTROS Tamanho máximo: 50MB Seleccionar archivos Sel…" at bounding box center [345, 148] width 690 height 297
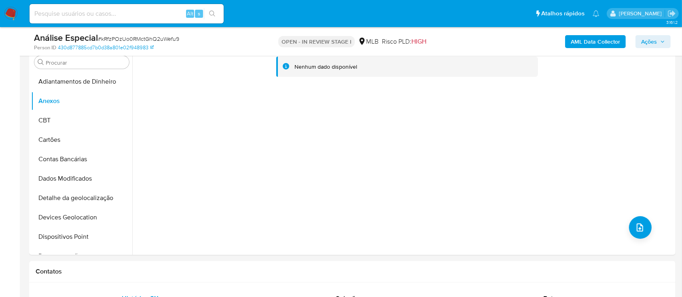
click at [602, 36] on b "AML Data Collector" at bounding box center [594, 41] width 49 height 13
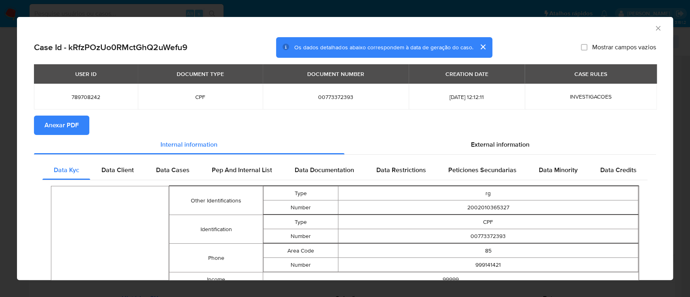
click at [63, 122] on span "Anexar PDF" at bounding box center [61, 125] width 34 height 18
click at [346, 8] on div "AML Data Collector Case Id - kRfzPOzUo0RMctGhQ2uWefu9 Os dados detalhados abaix…" at bounding box center [345, 148] width 690 height 297
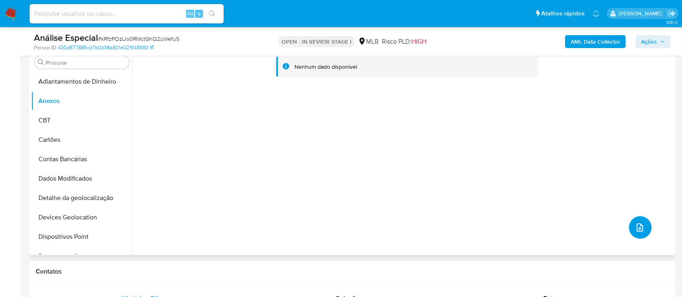
click at [635, 231] on icon "upload-file" at bounding box center [640, 228] width 10 height 10
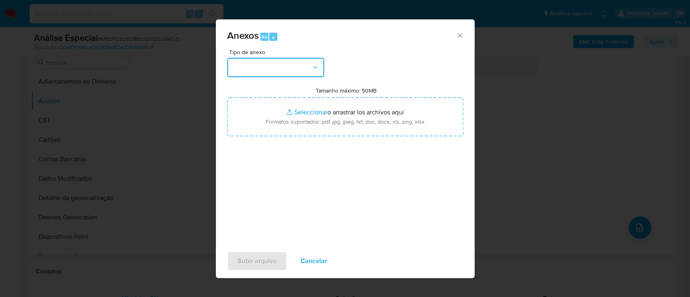
click at [292, 70] on button "button" at bounding box center [275, 67] width 97 height 19
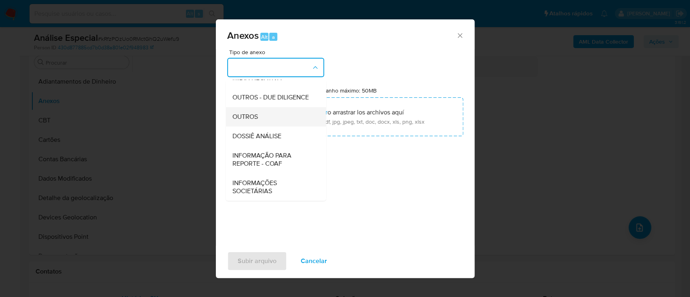
click at [276, 113] on div "OUTROS" at bounding box center [273, 116] width 82 height 19
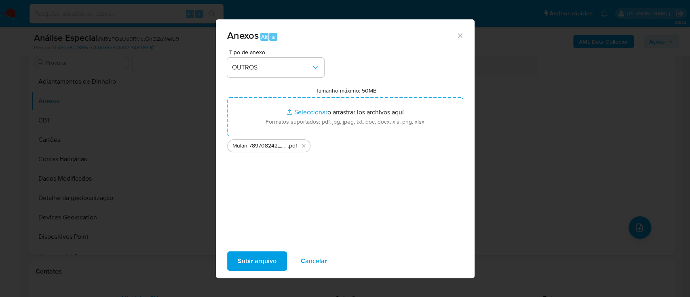
click at [274, 256] on span "Subir arquivo" at bounding box center [257, 261] width 39 height 18
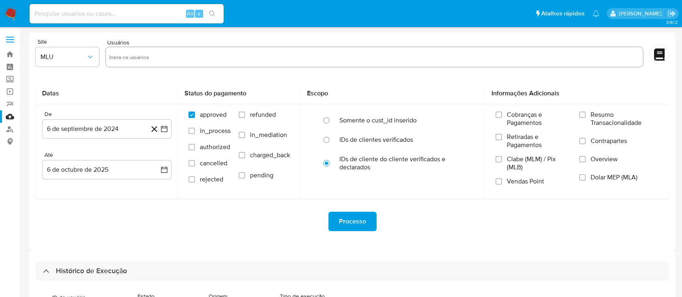
select select "50"
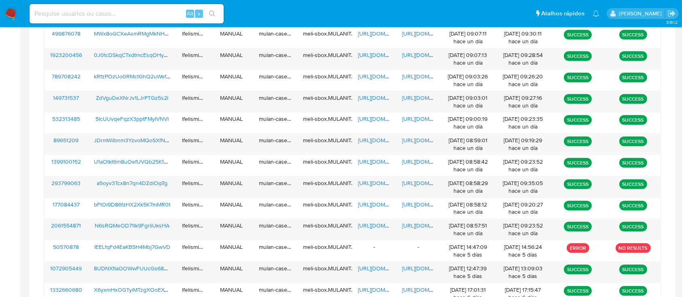
scroll to position [361, 0]
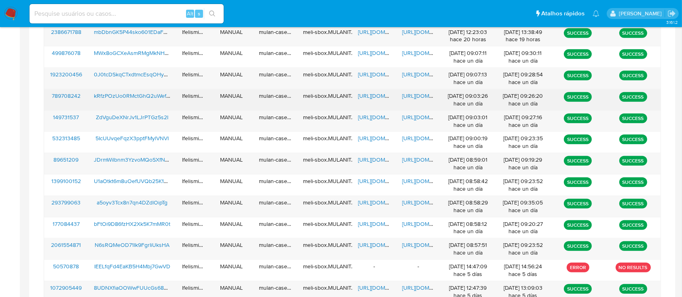
click at [409, 95] on span "https://docs.google.com/document/d/1-R_gZdyYBiOi6Q65V-gmGCBUgb5XN6ZFqYhf893zL20…" at bounding box center [430, 96] width 56 height 8
click at [380, 96] on span "https://docs.google.com/spreadsheets/d/1PU9I-sqRWgshnbOIOYnvPS0lk6XfbxVGV4k8n7x…" at bounding box center [386, 96] width 56 height 8
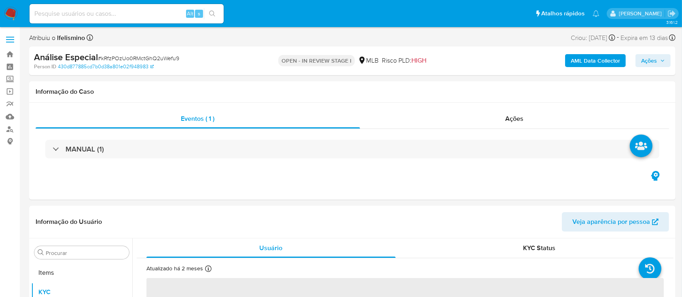
scroll to position [419, 0]
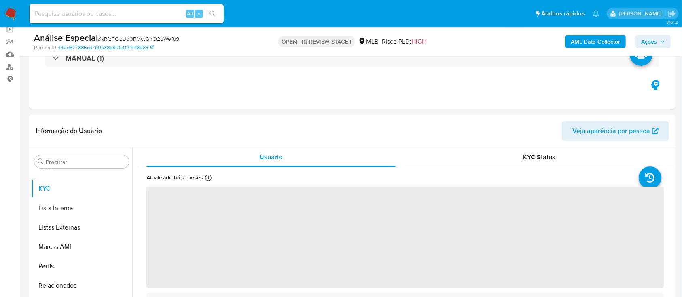
select select "10"
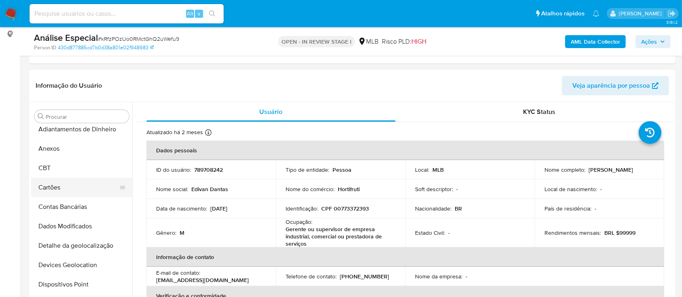
scroll to position [0, 0]
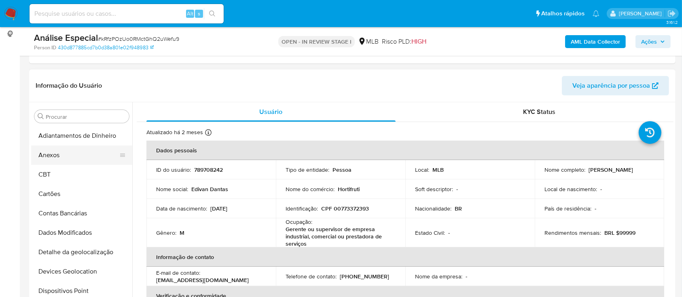
click at [77, 158] on button "Anexos" at bounding box center [78, 155] width 95 height 19
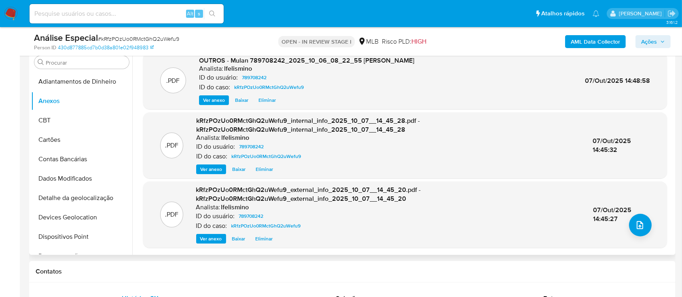
scroll to position [108, 0]
